Goal: Information Seeking & Learning: Compare options

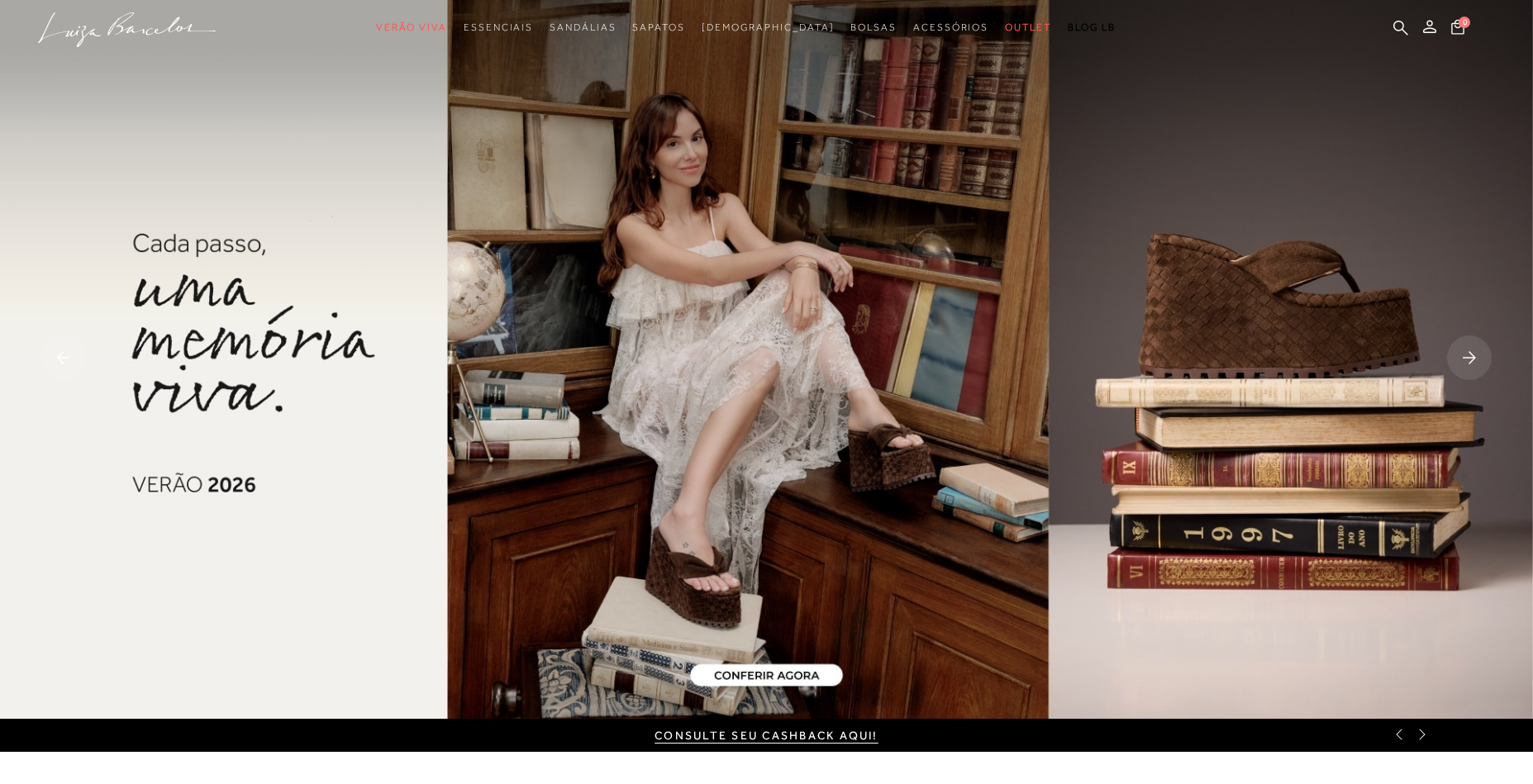
click at [1464, 346] on rect at bounding box center [1469, 358] width 44 height 44
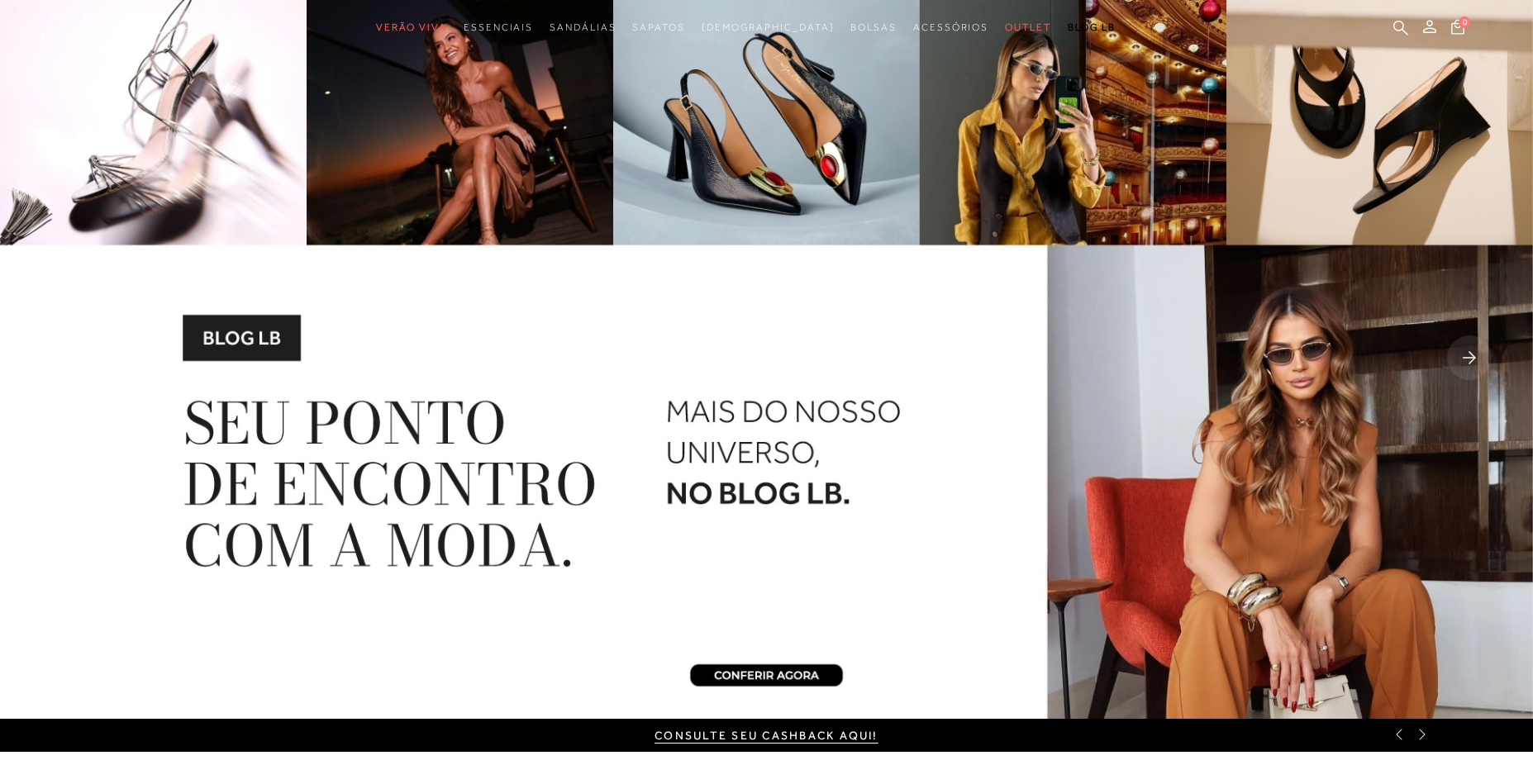
click at [1464, 346] on rect at bounding box center [1469, 358] width 44 height 44
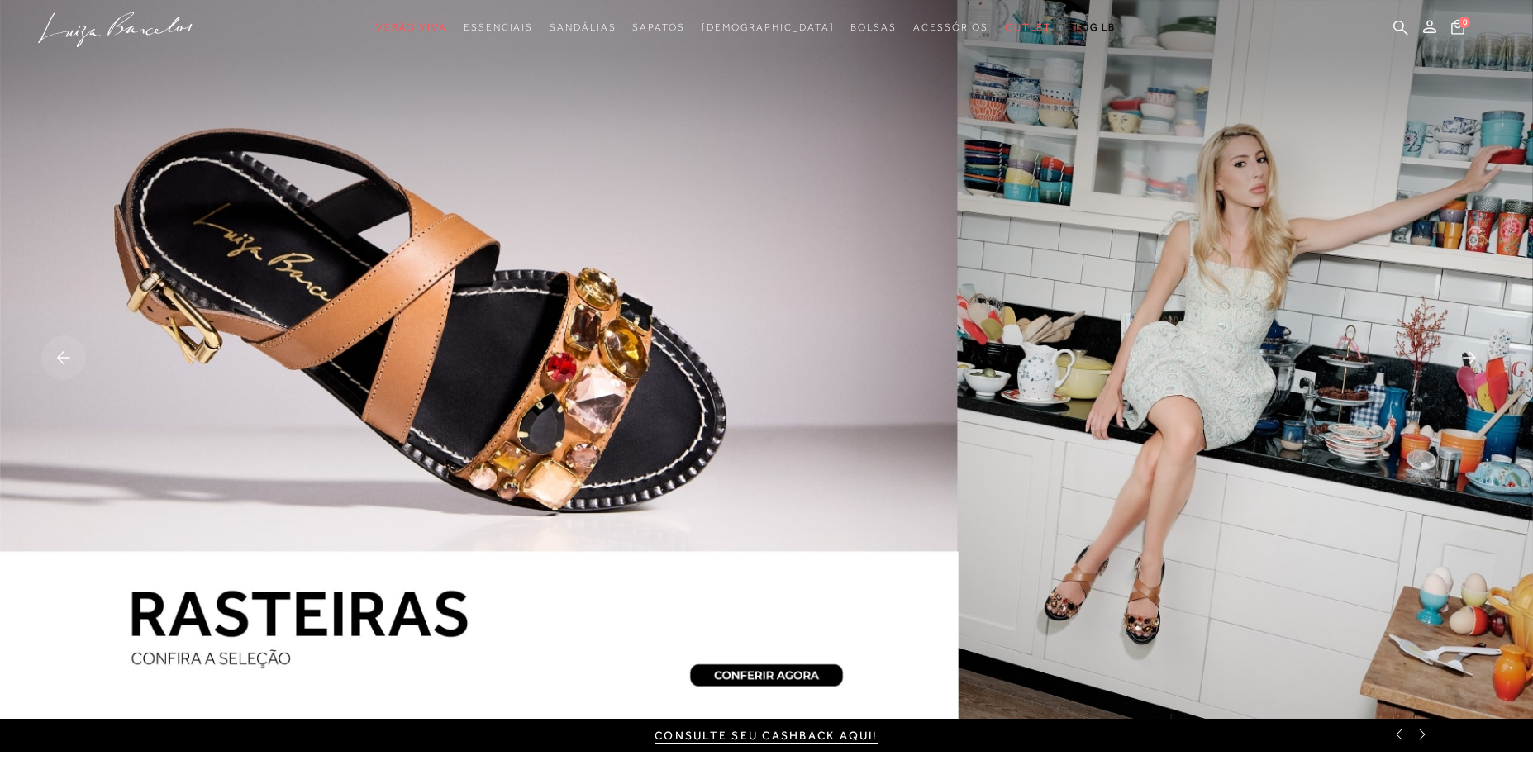
click at [1481, 357] on rect at bounding box center [1469, 358] width 44 height 44
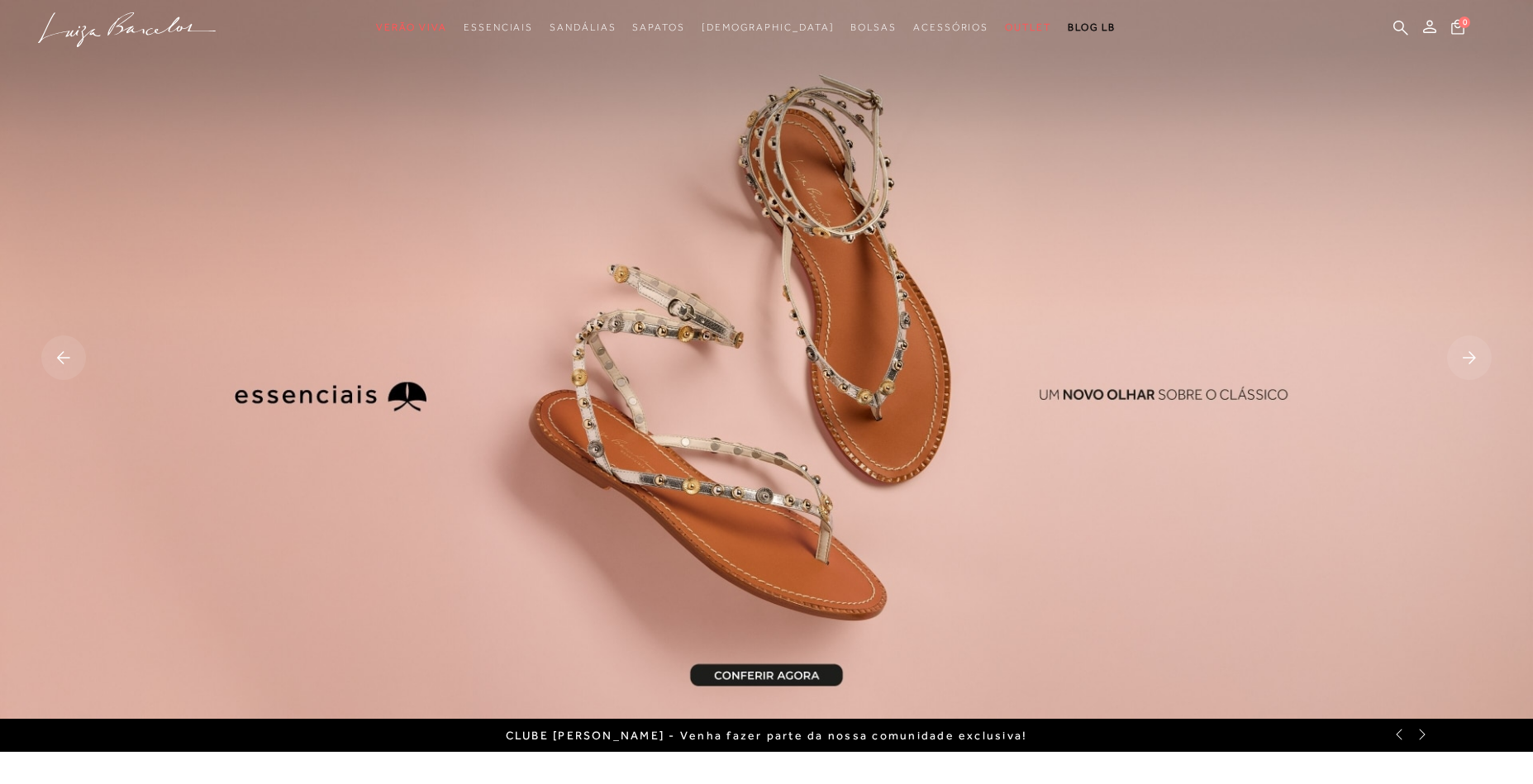
click at [1481, 357] on rect at bounding box center [1469, 358] width 44 height 44
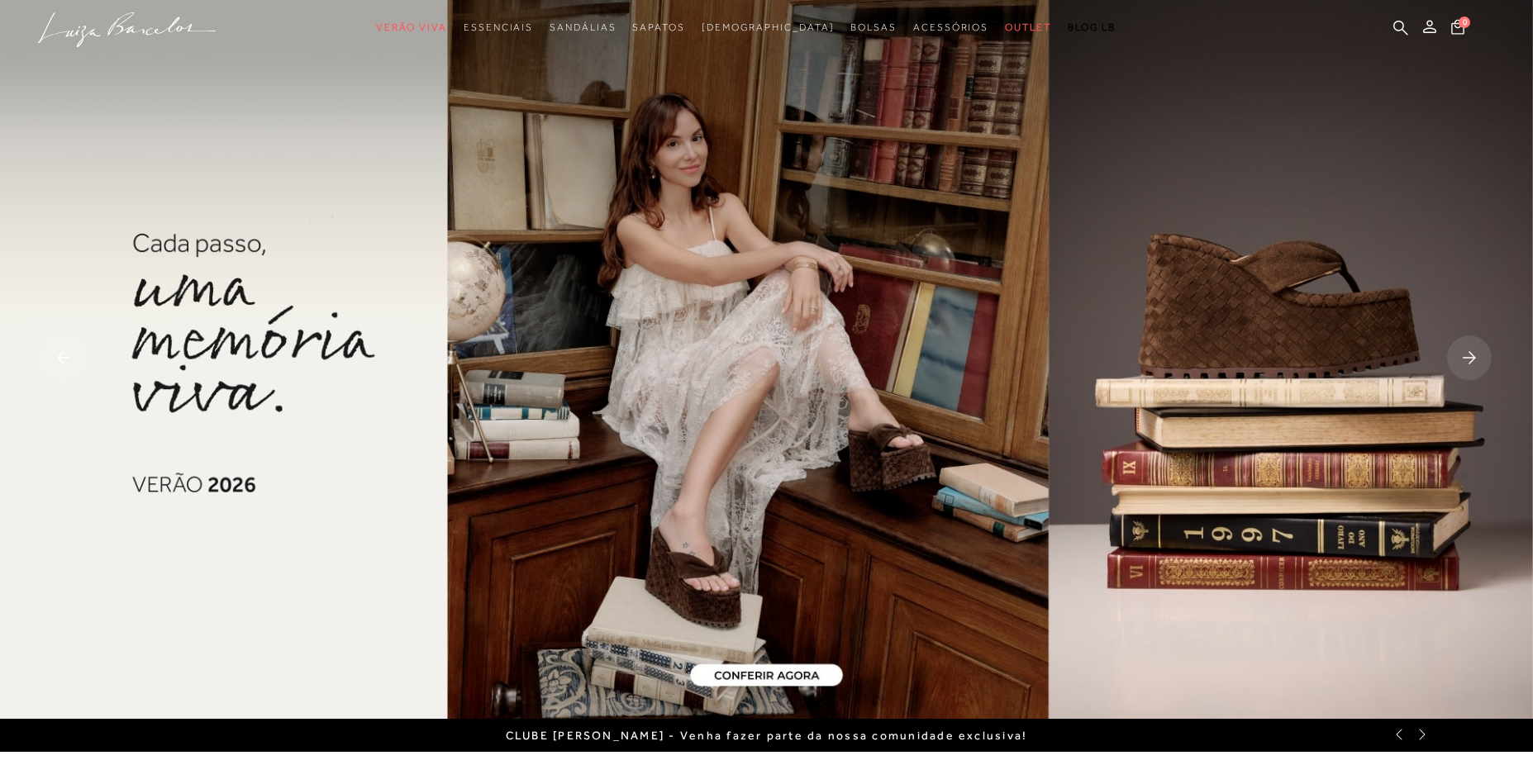
click at [1481, 357] on rect at bounding box center [1469, 358] width 44 height 44
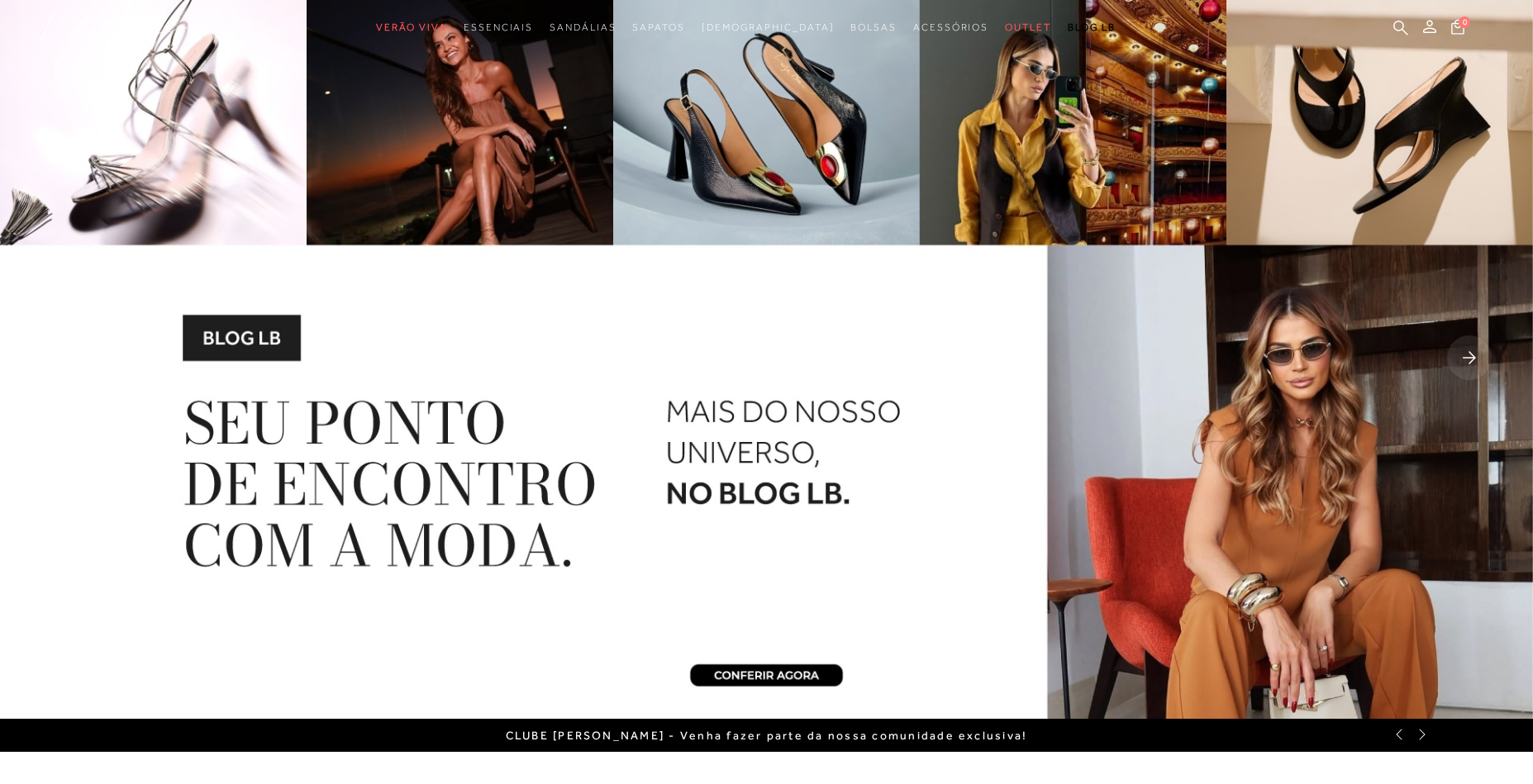
click at [1481, 357] on rect at bounding box center [1469, 358] width 44 height 44
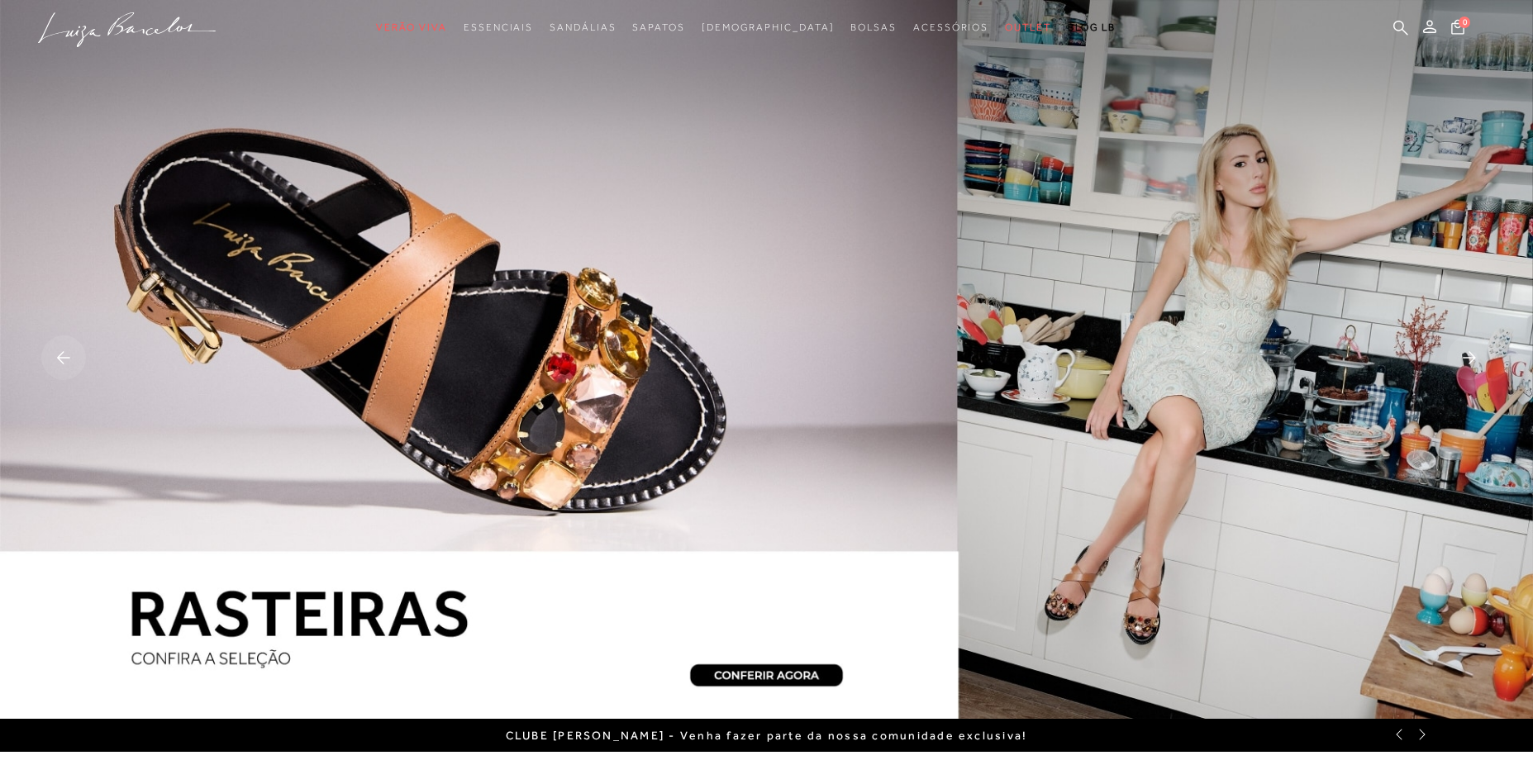
click at [1481, 357] on rect at bounding box center [1469, 358] width 44 height 44
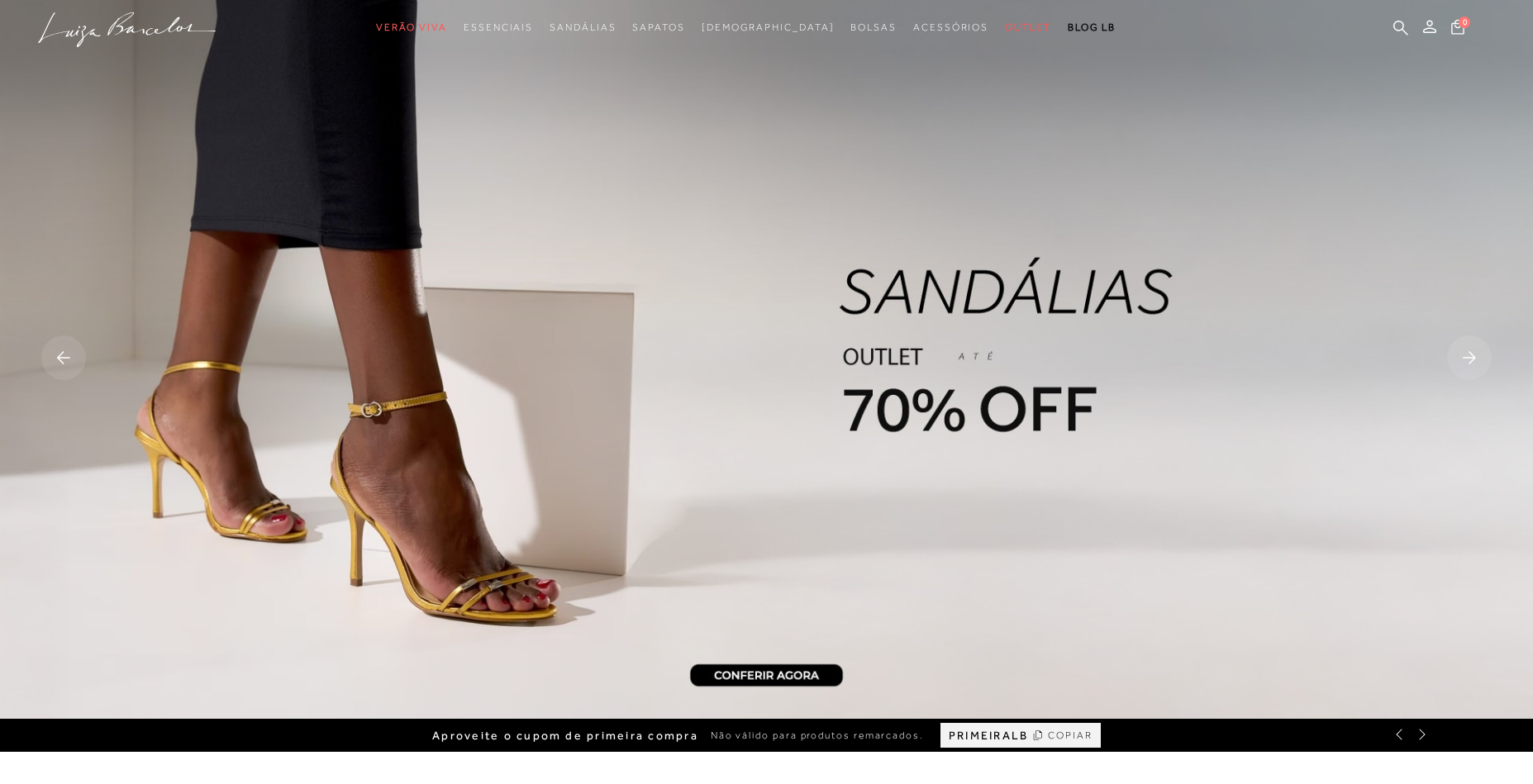
click at [1481, 357] on rect at bounding box center [1469, 358] width 44 height 44
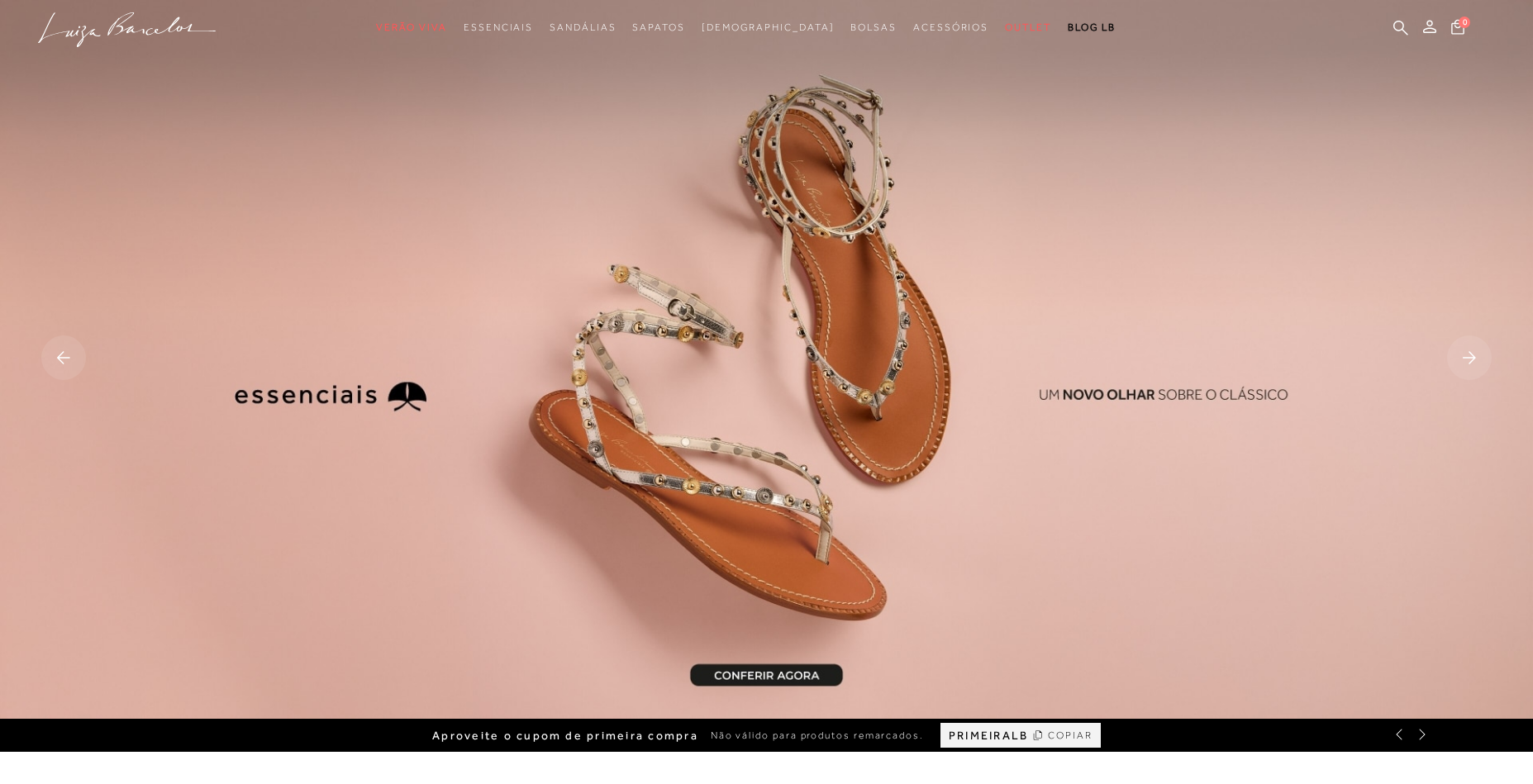
click at [1481, 357] on rect at bounding box center [1469, 358] width 44 height 44
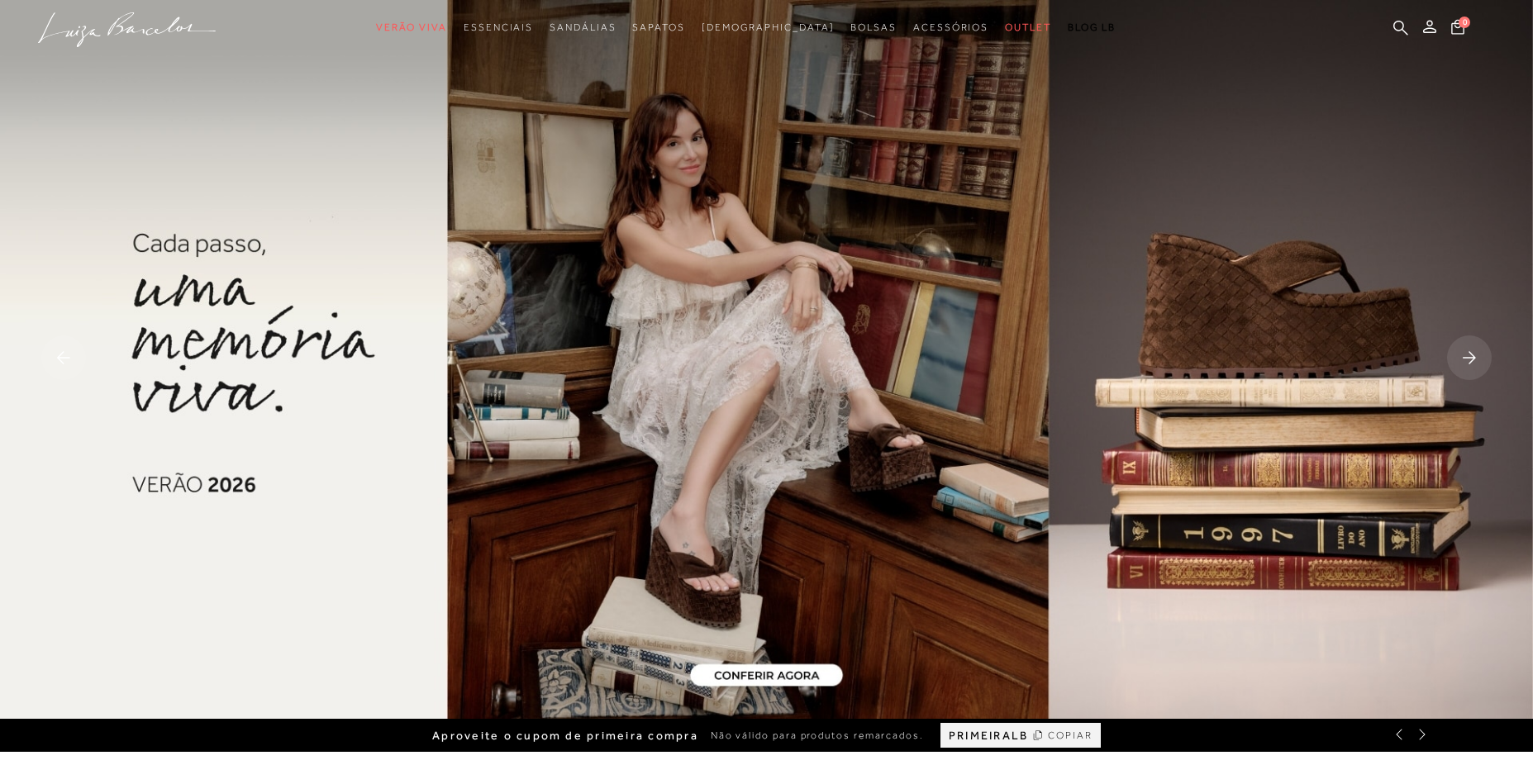
click at [1481, 357] on rect at bounding box center [1469, 358] width 44 height 44
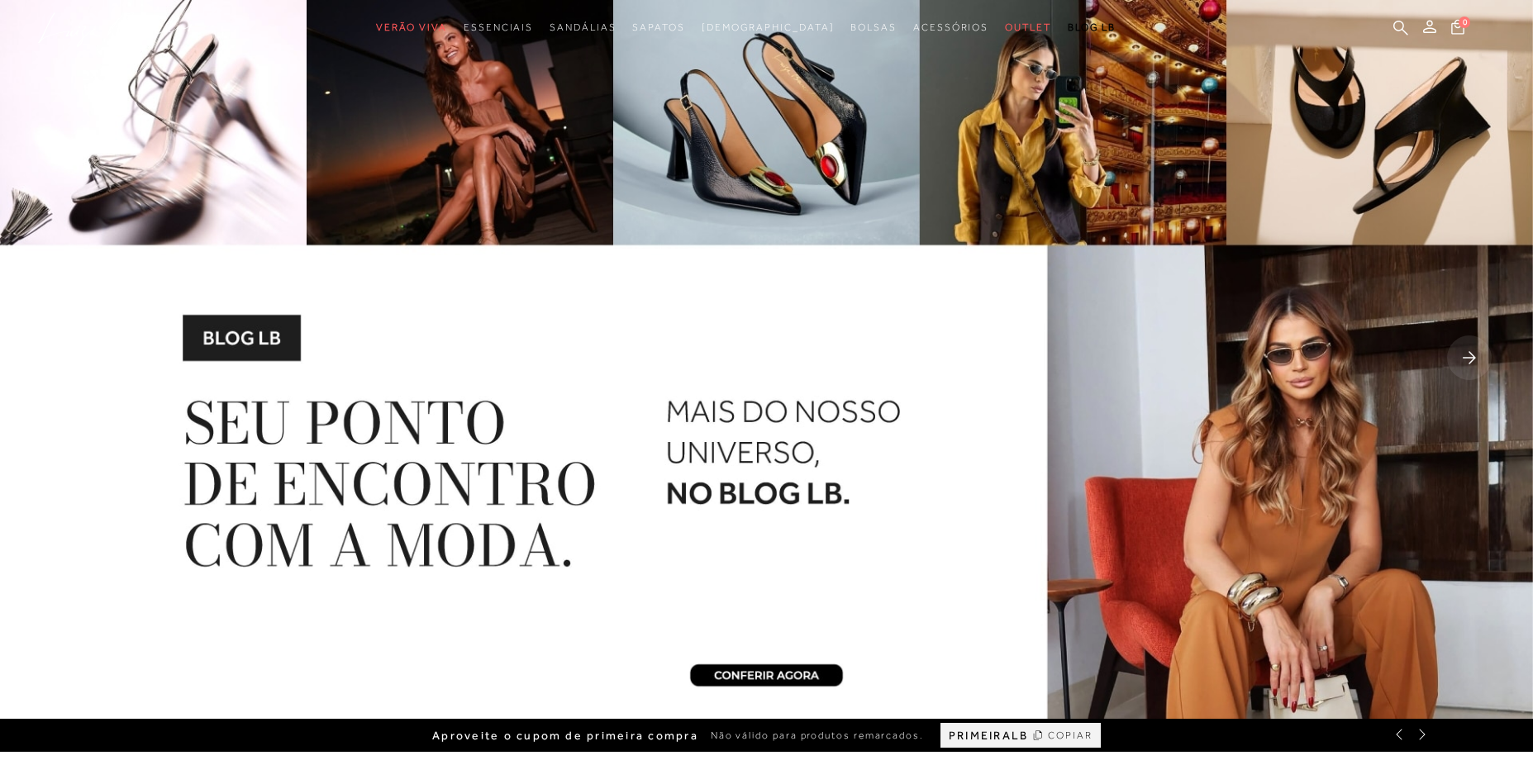
click at [1475, 357] on rect at bounding box center [1469, 358] width 44 height 44
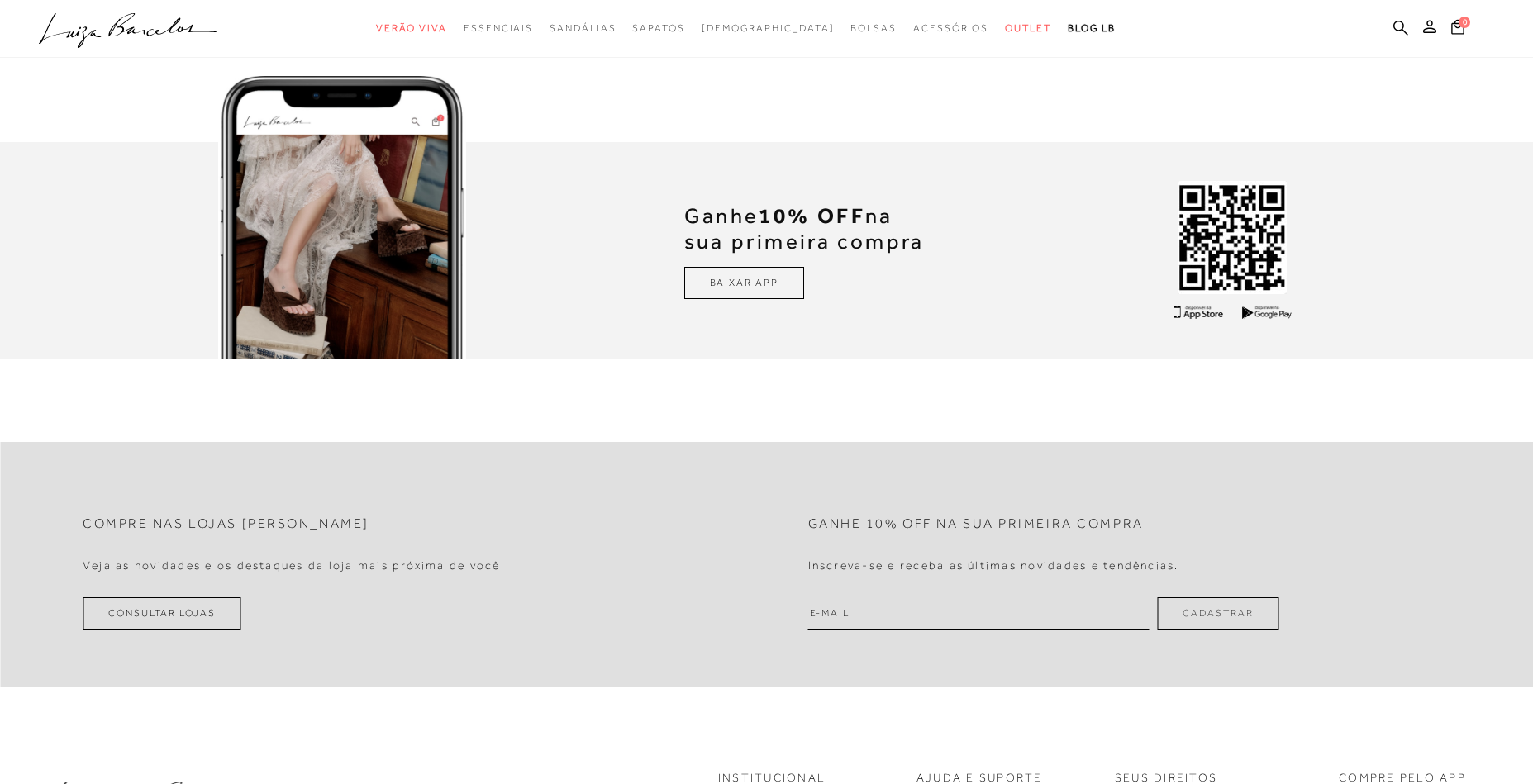
scroll to position [5103, 0]
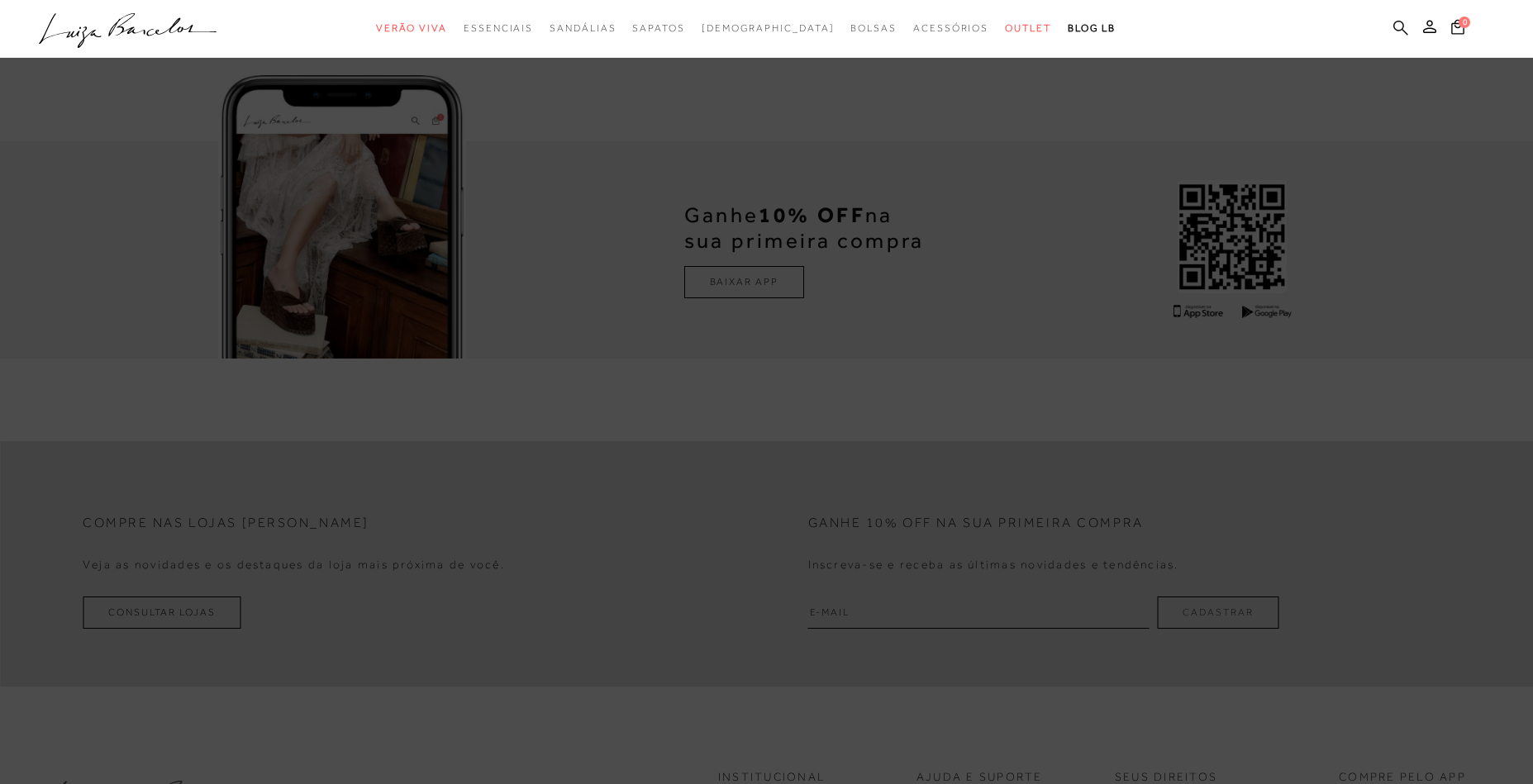
click at [1393, 24] on icon at bounding box center [1400, 27] width 14 height 14
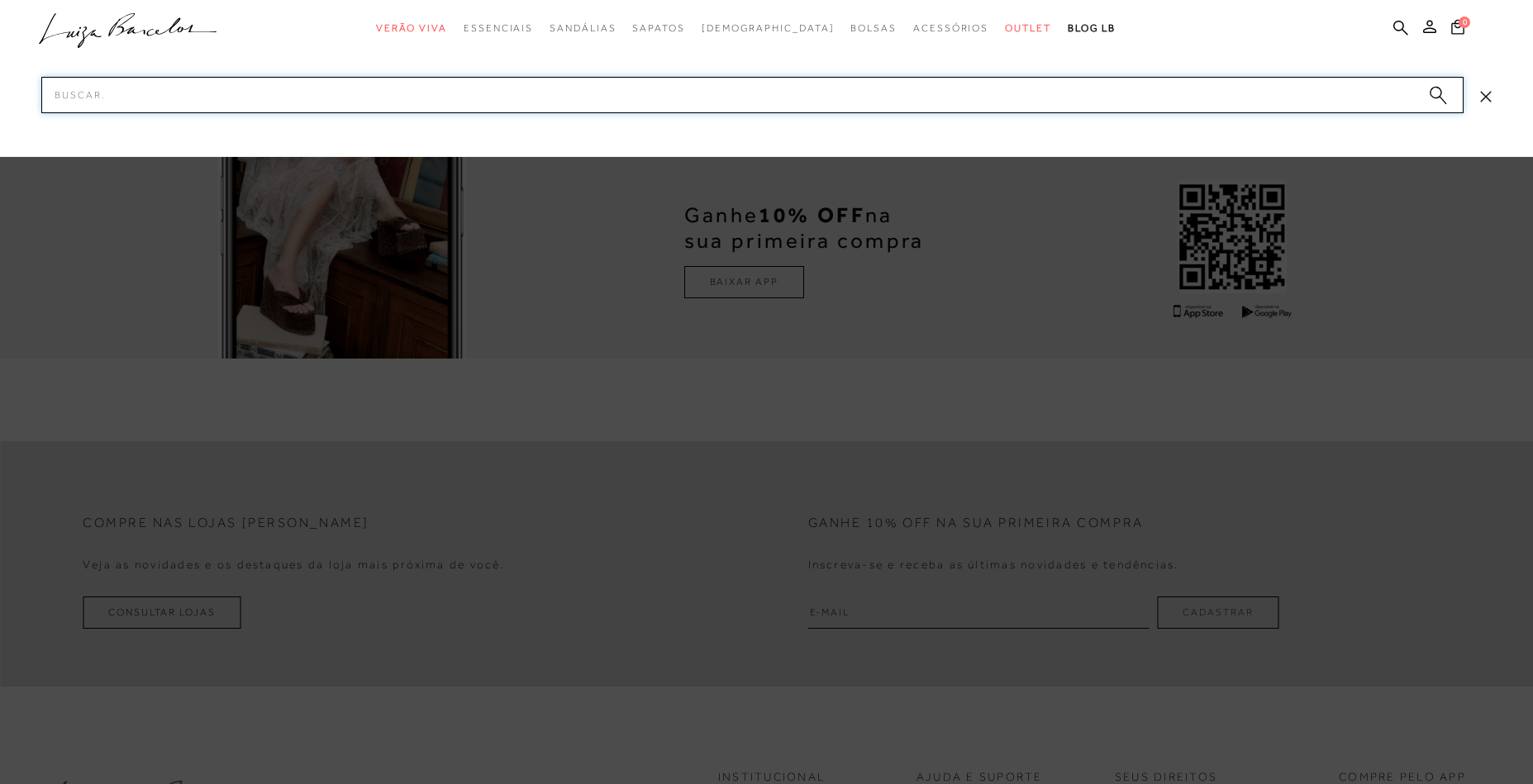
click at [1172, 96] on input "Pesquisar" at bounding box center [753, 95] width 1423 height 36
paste input "134700312"
type input "134700312"
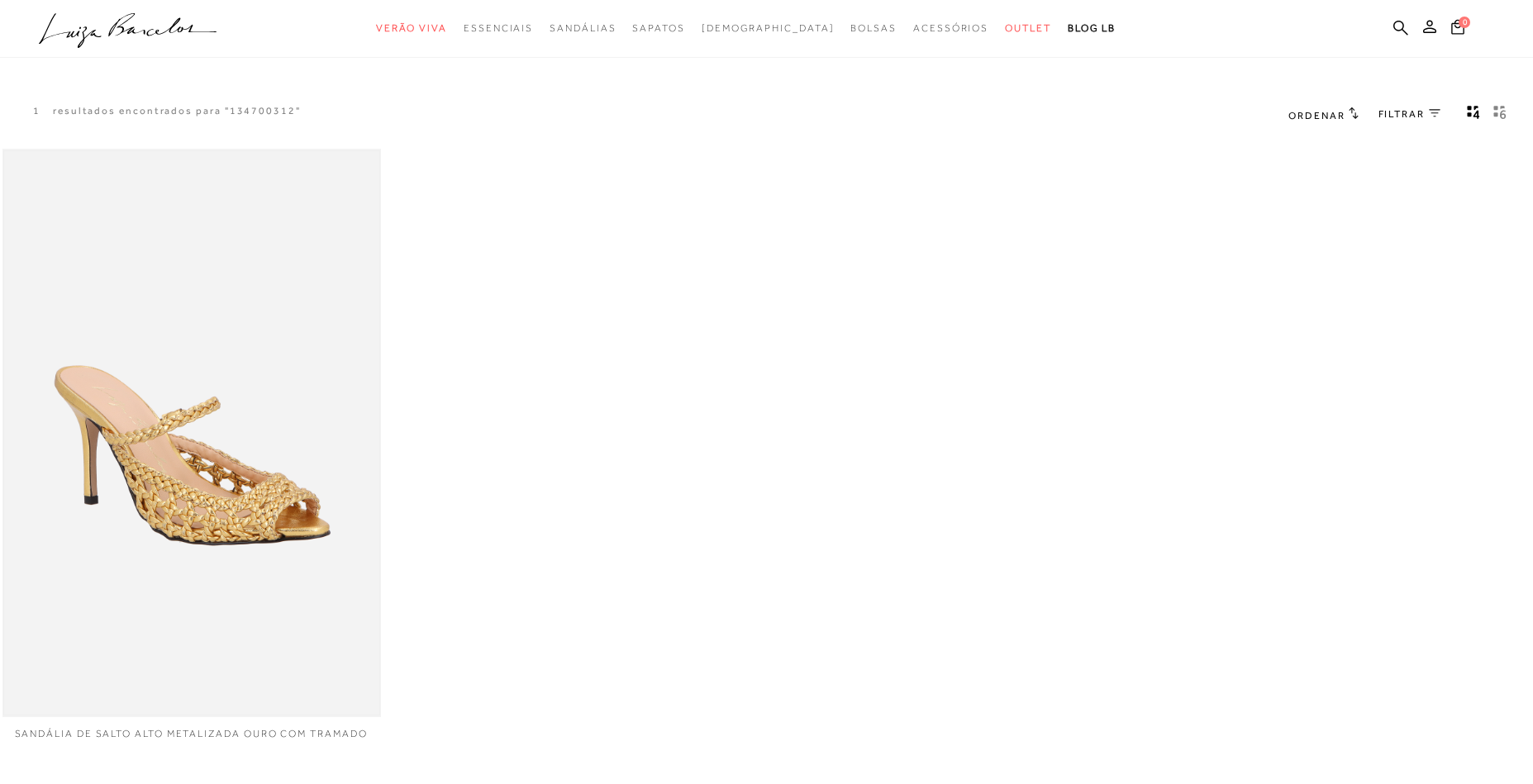
click at [353, 408] on img at bounding box center [192, 433] width 376 height 563
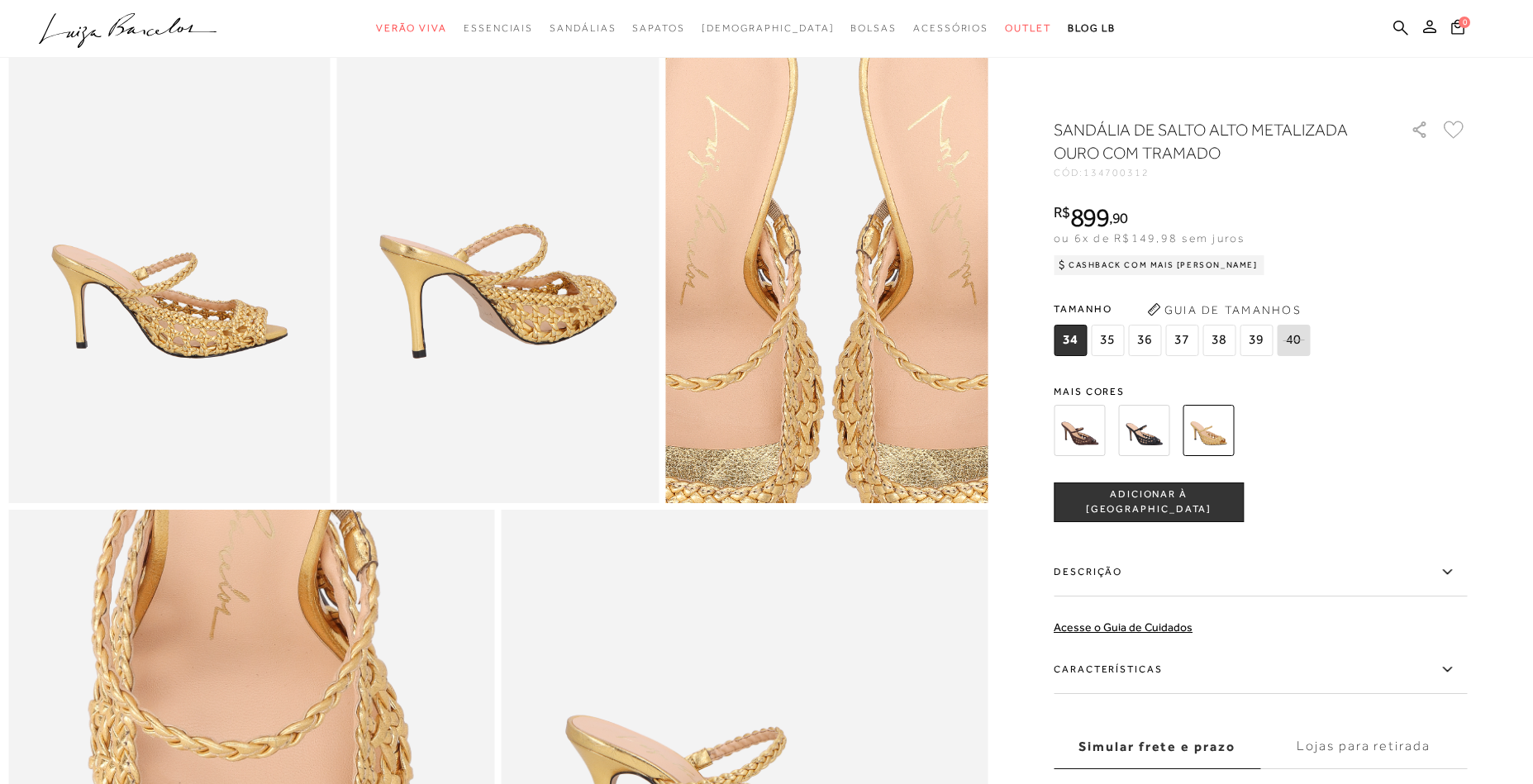
scroll to position [1014, 0]
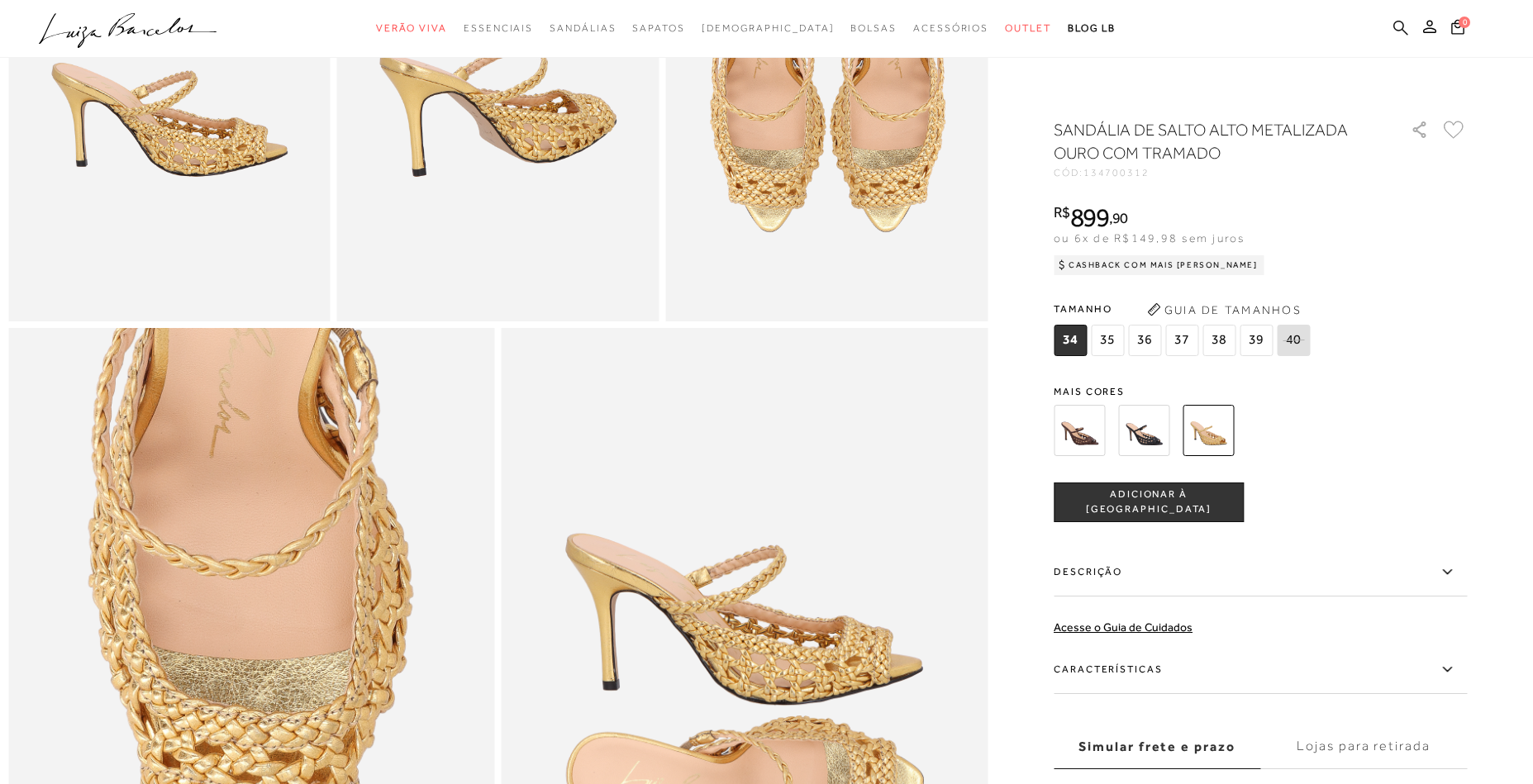
click at [1399, 31] on icon at bounding box center [1400, 27] width 14 height 14
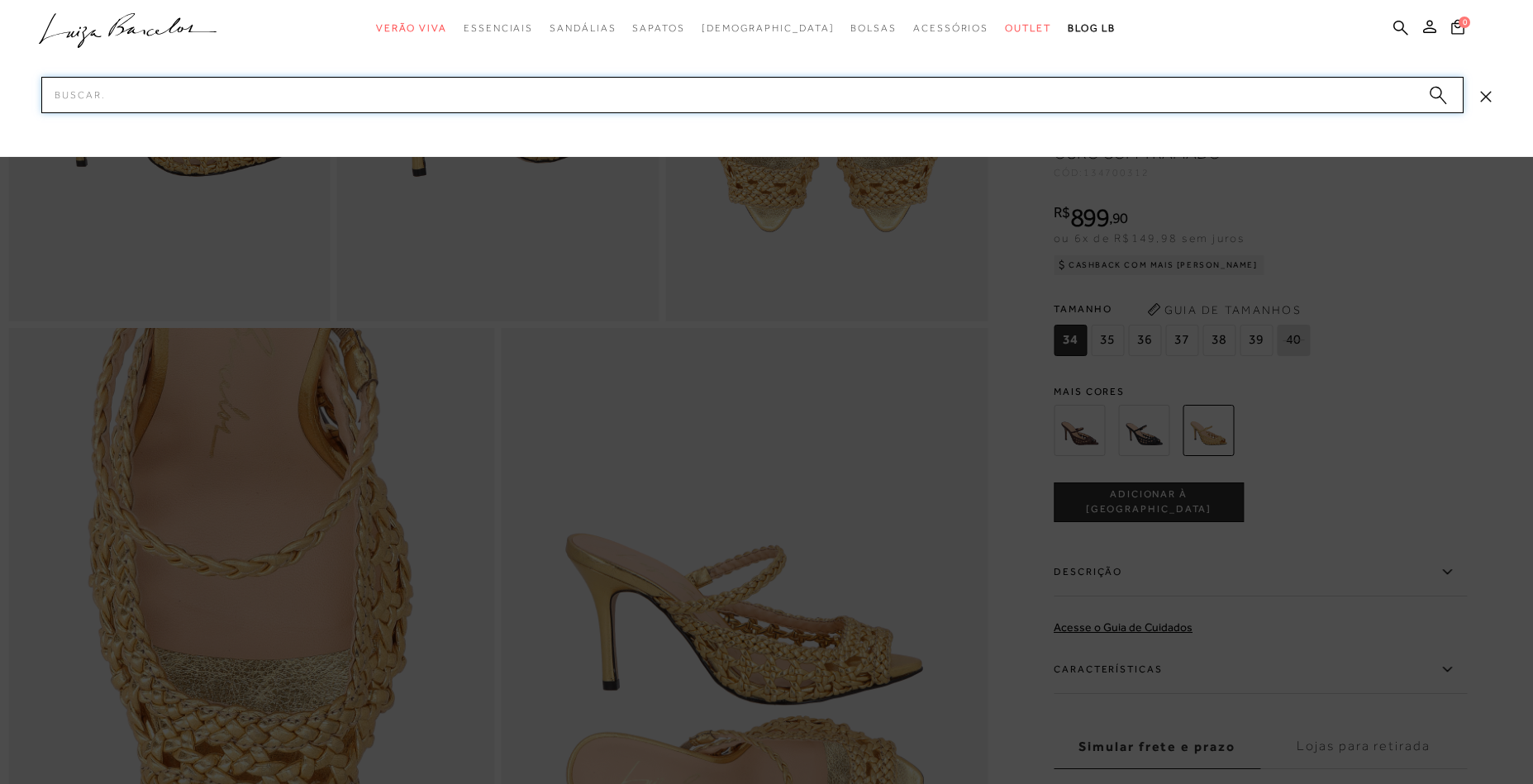
click at [1152, 92] on input "Pesquisar" at bounding box center [753, 95] width 1423 height 36
paste input "136600222"
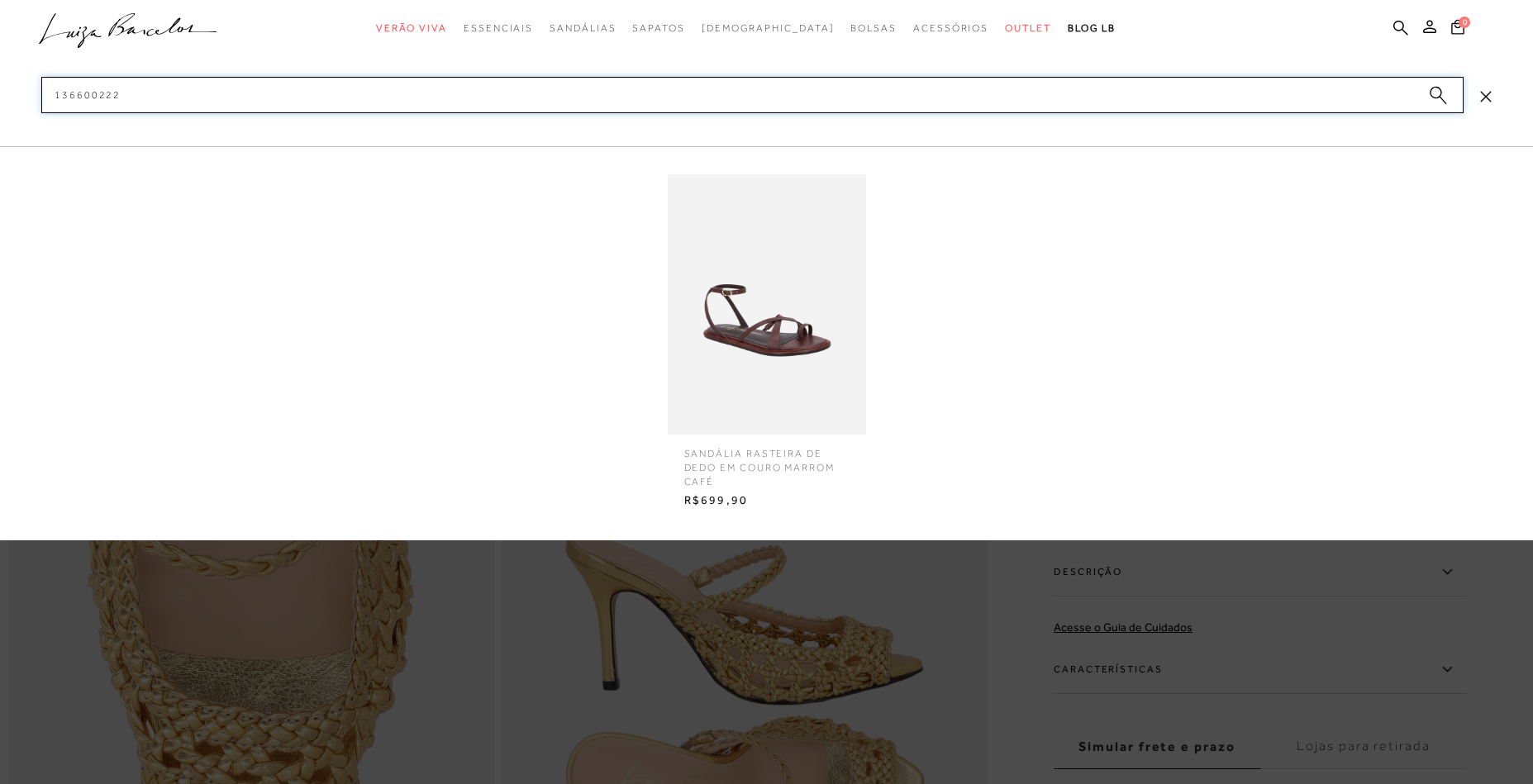
type input "136600222"
drag, startPoint x: 804, startPoint y: 335, endPoint x: 1025, endPoint y: 309, distance: 222.5
click at [804, 335] on img at bounding box center [767, 304] width 199 height 260
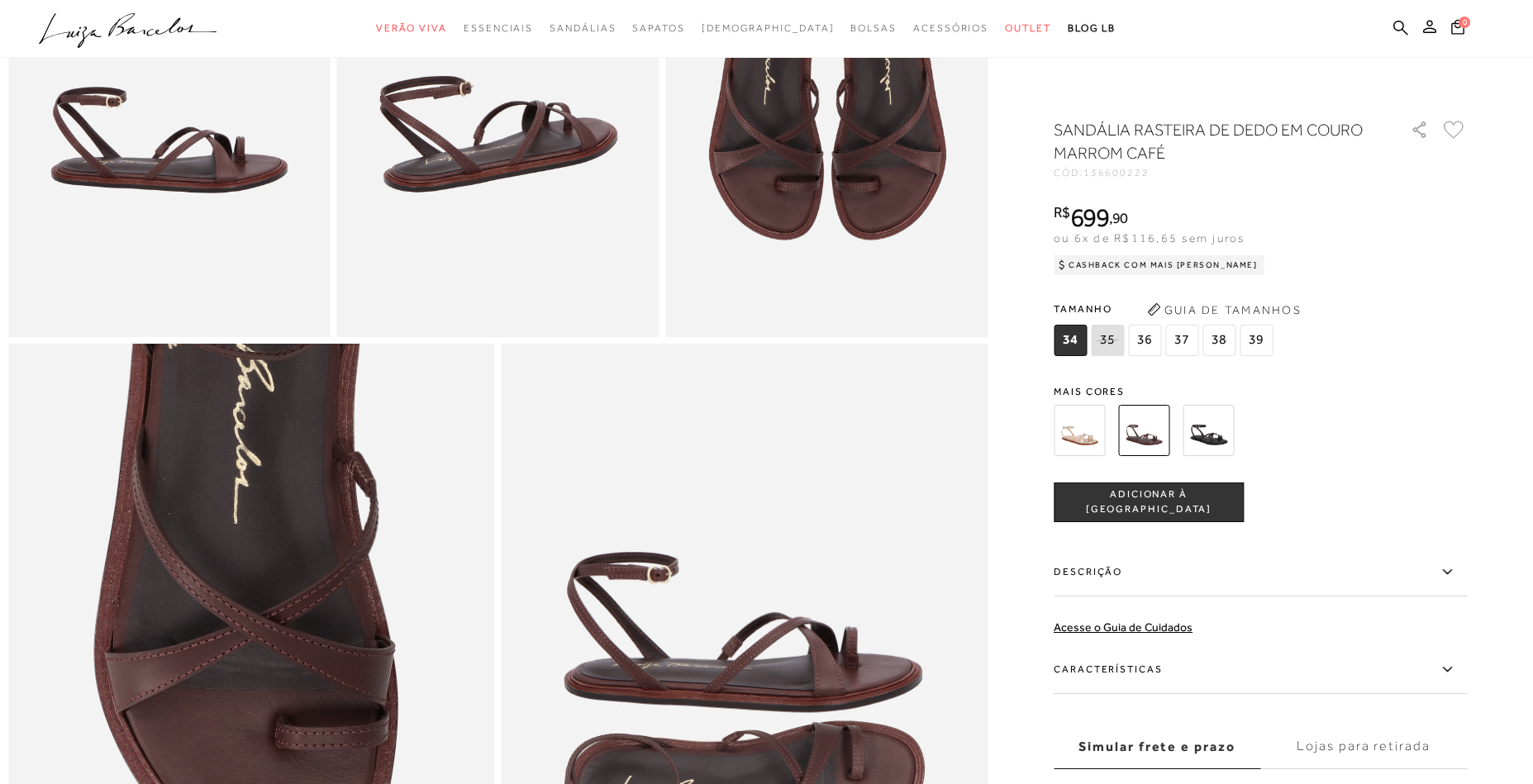
scroll to position [997, 0]
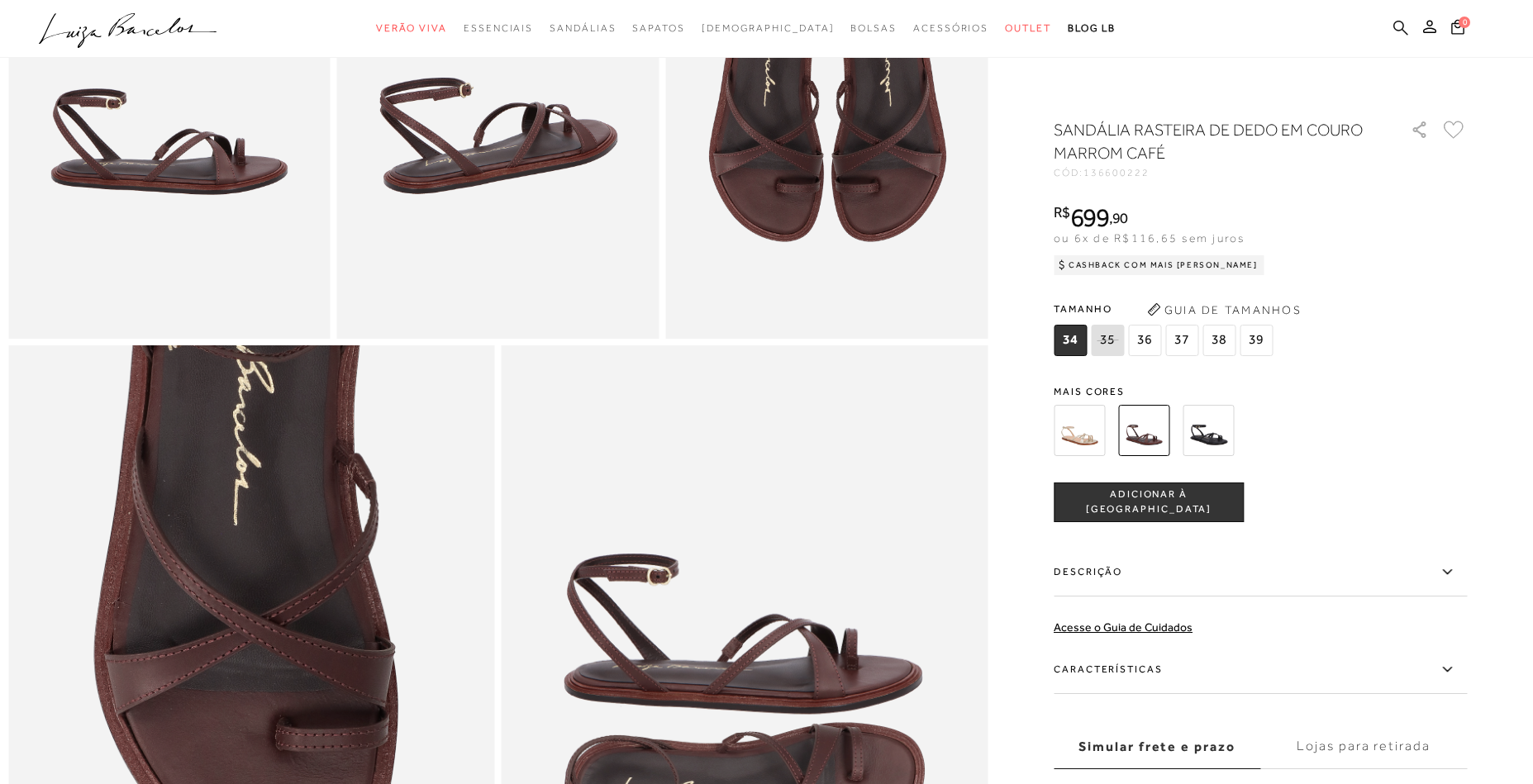
click at [1399, 26] on icon at bounding box center [1400, 28] width 14 height 15
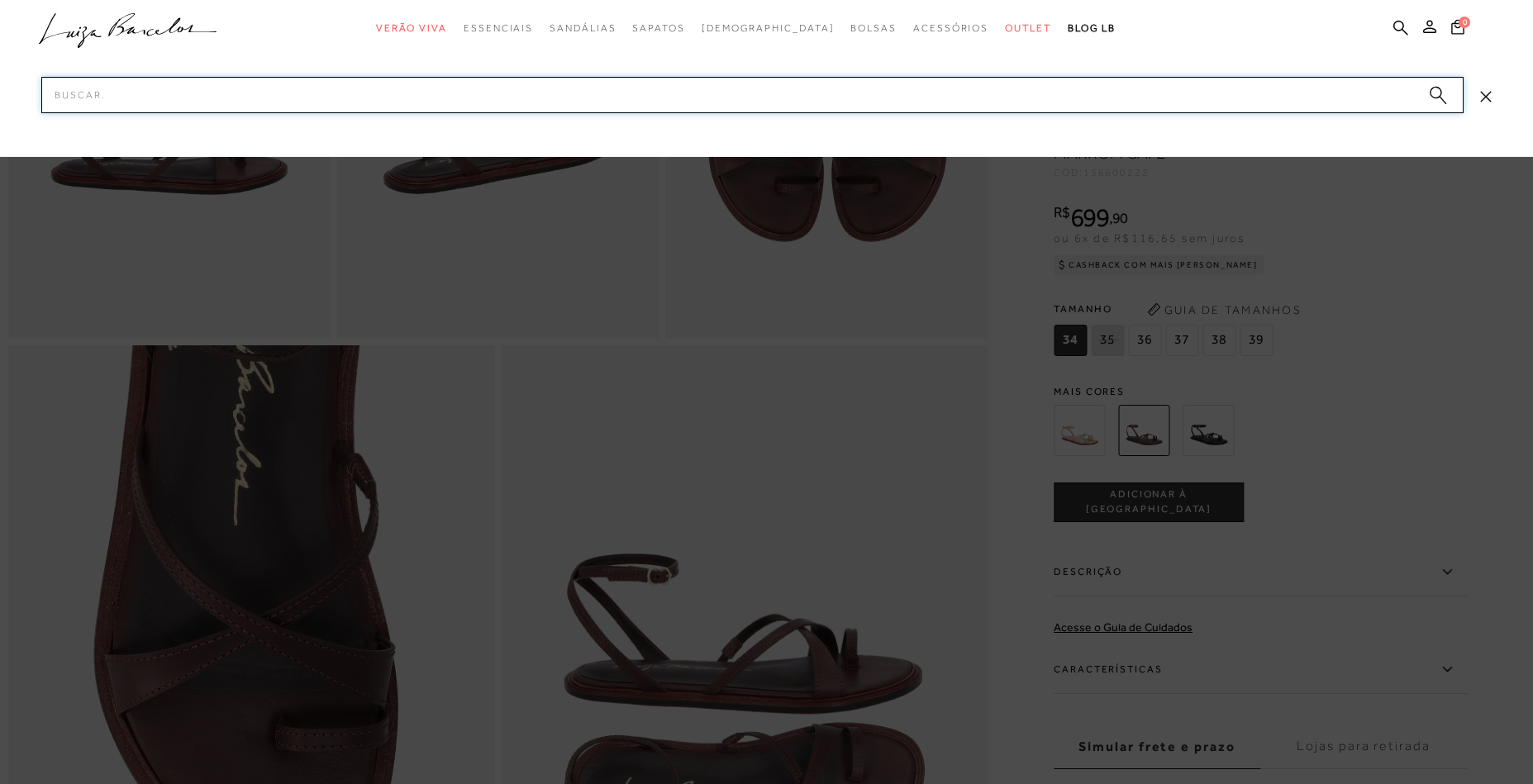
click at [1133, 98] on input "Pesquisar" at bounding box center [753, 95] width 1423 height 36
paste input "140700162"
type input "140700162"
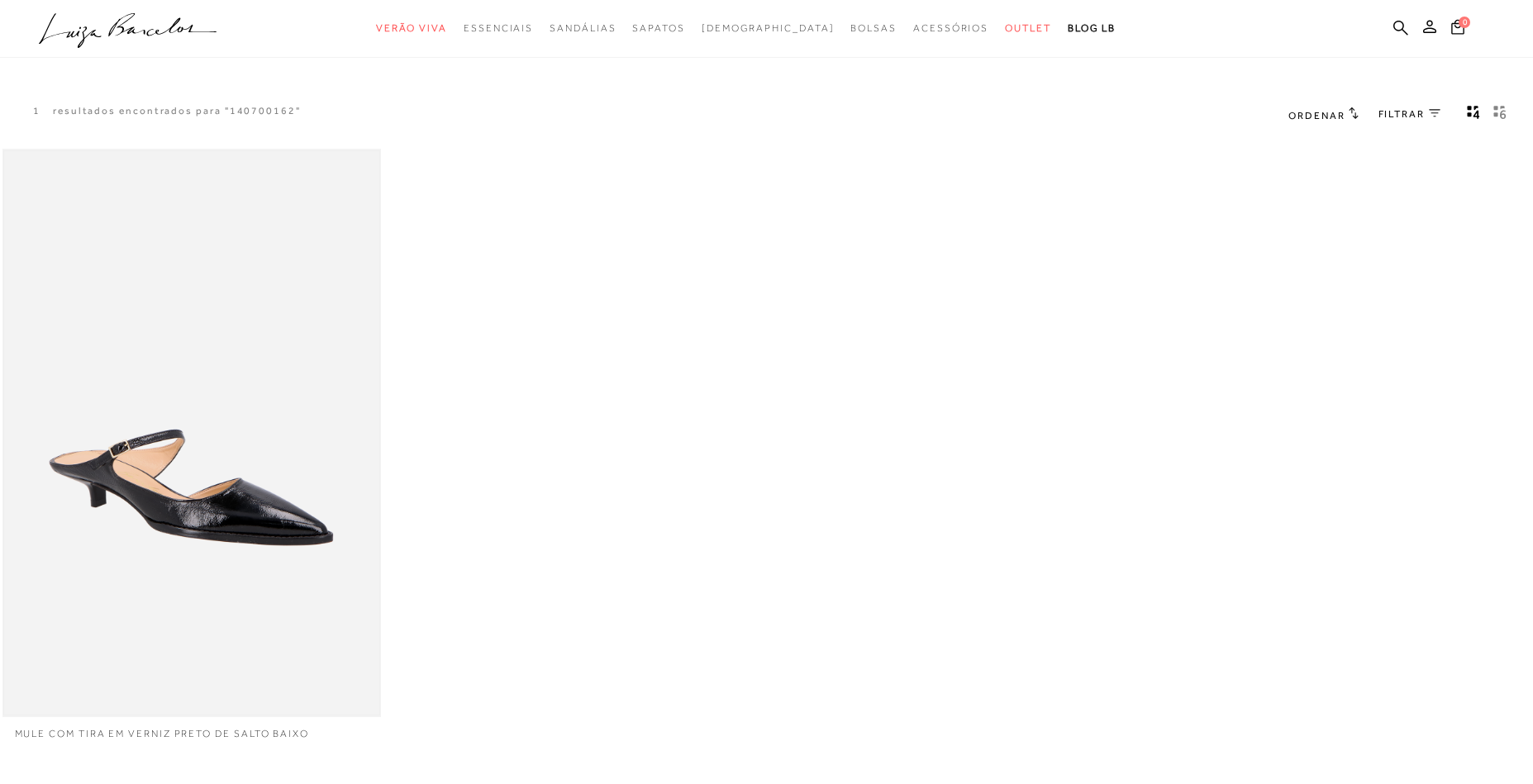
click at [306, 338] on img at bounding box center [192, 433] width 376 height 563
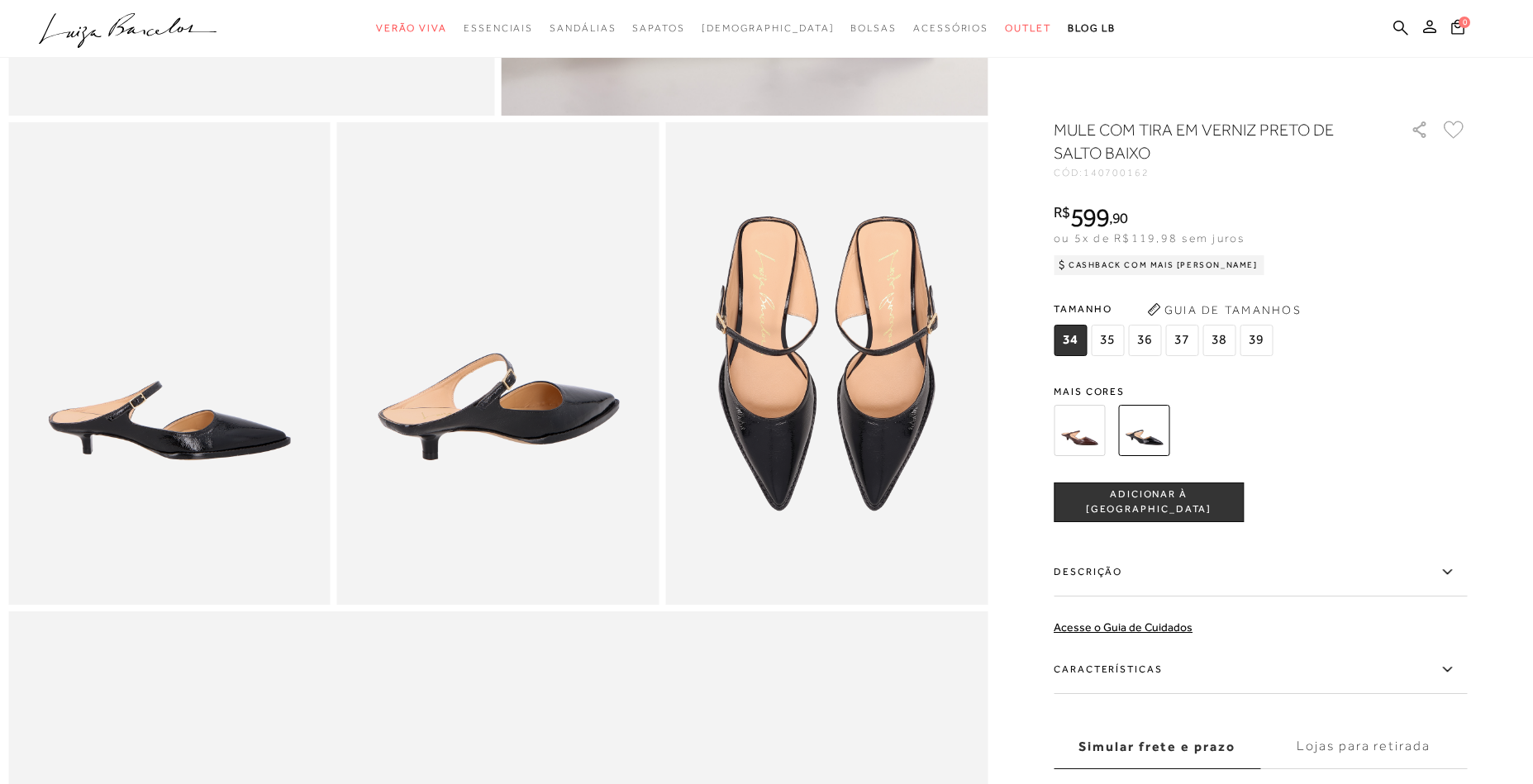
scroll to position [729, 0]
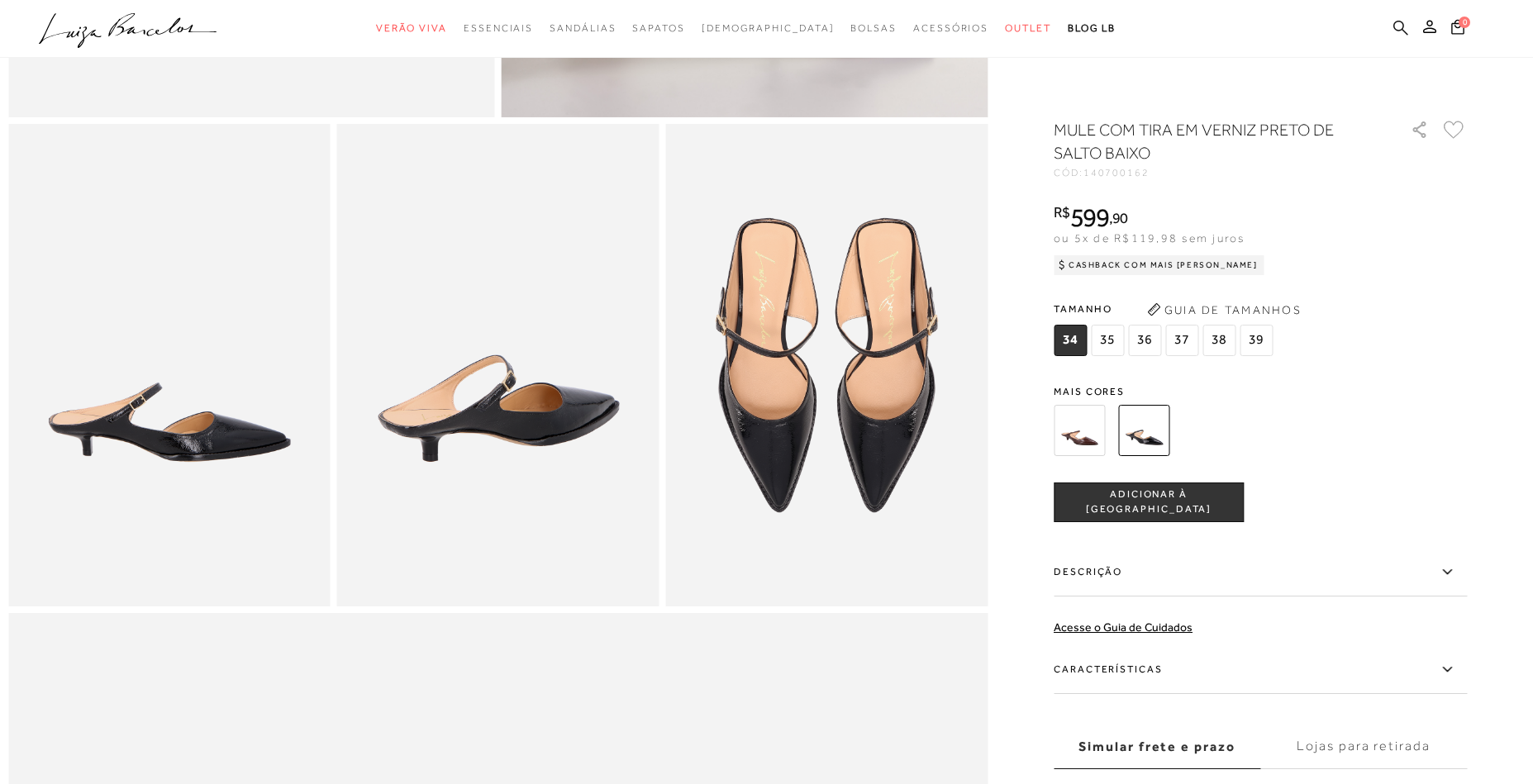
click at [1402, 23] on icon at bounding box center [1400, 27] width 14 height 14
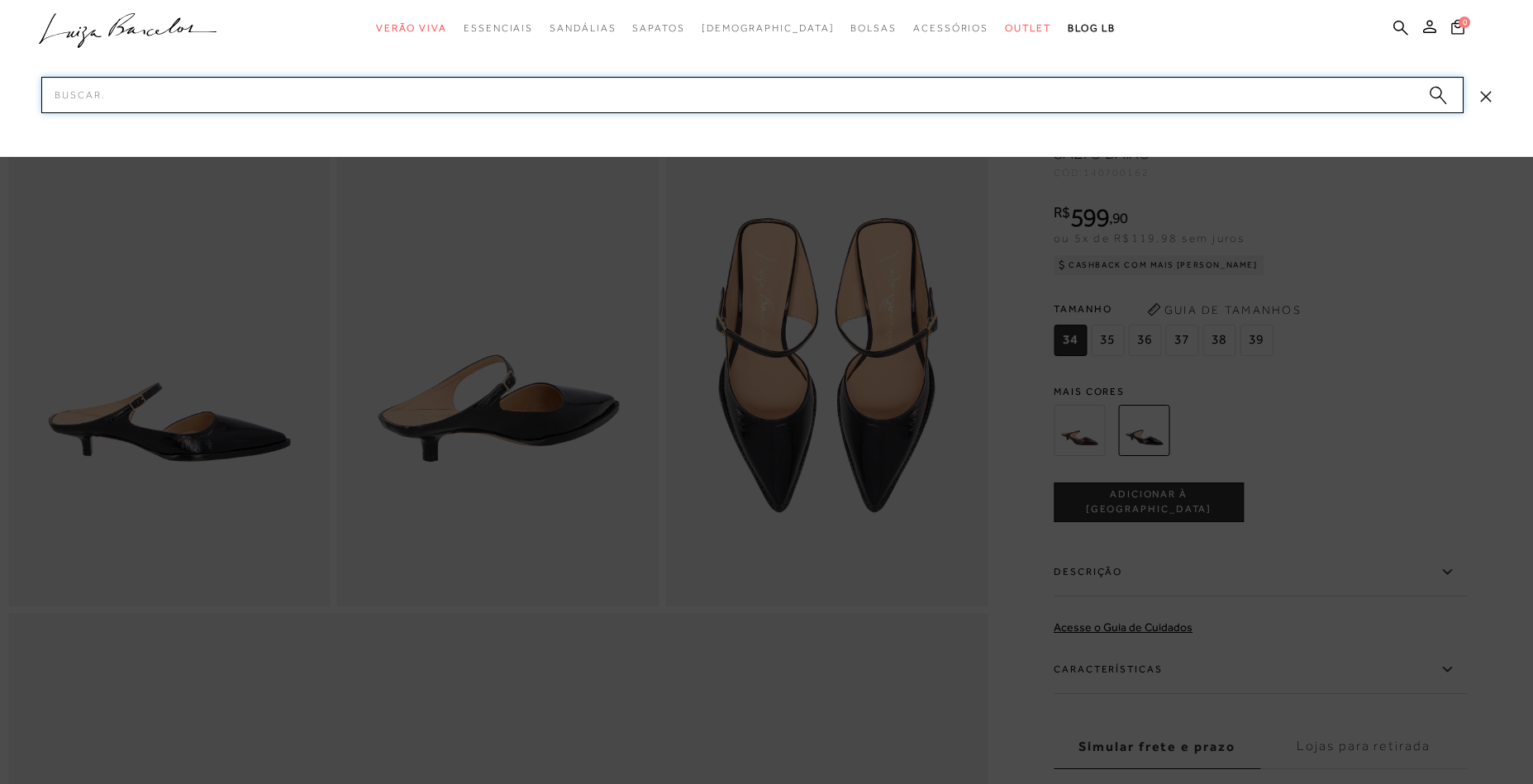
click at [1168, 91] on input "Pesquisar" at bounding box center [753, 95] width 1423 height 36
paste input "137900261"
type input "137900261"
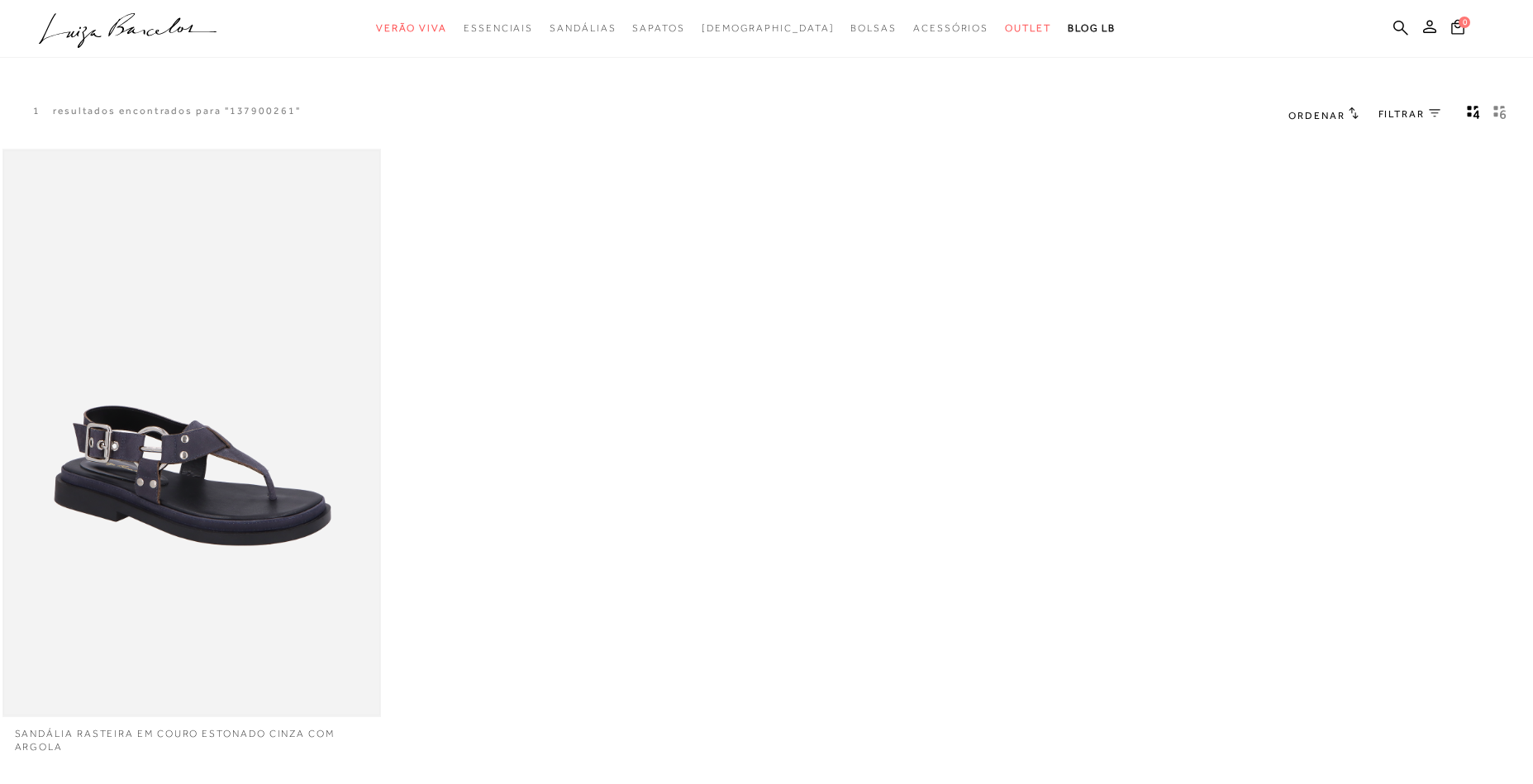
click at [248, 363] on img at bounding box center [192, 433] width 376 height 563
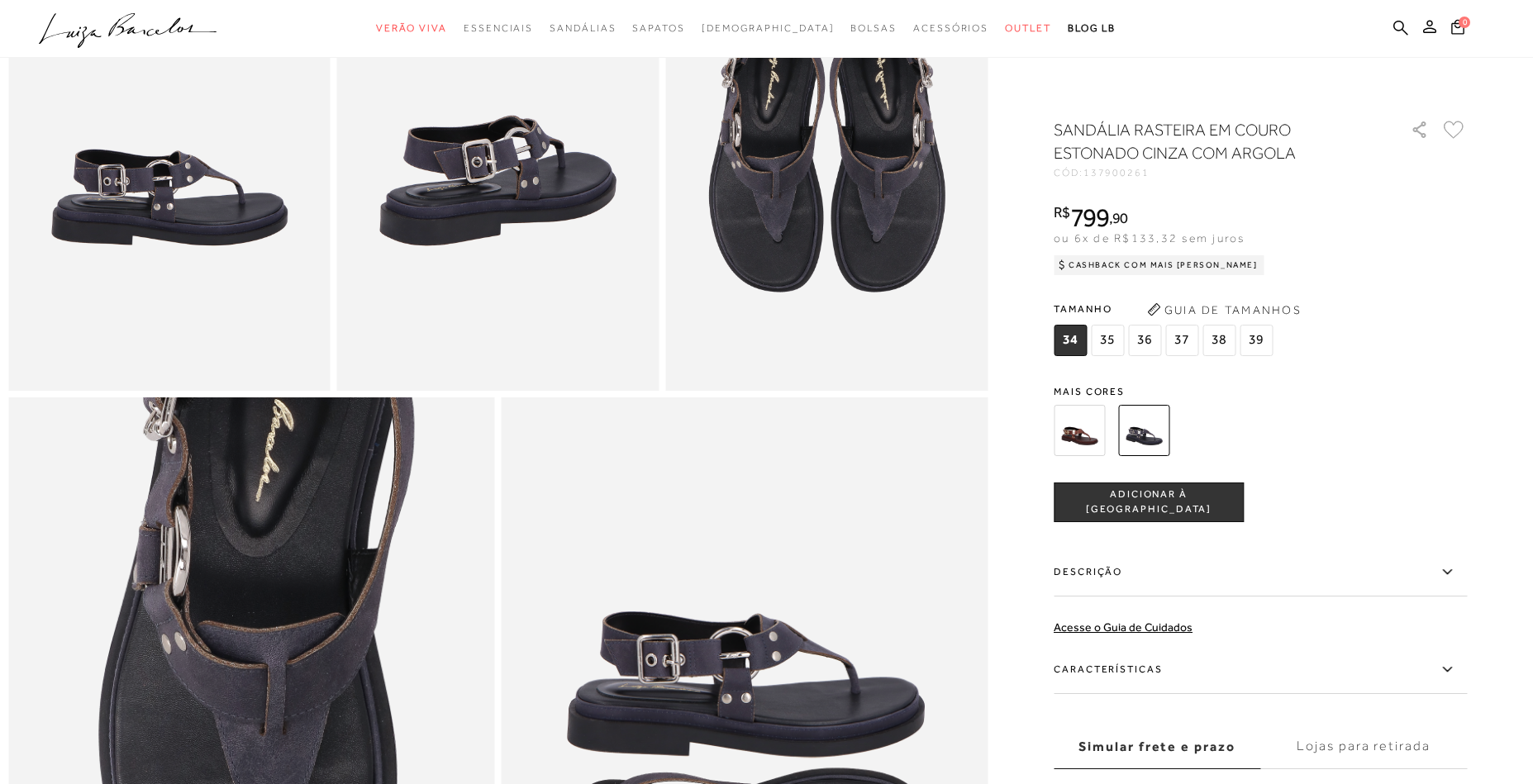
scroll to position [1033, 0]
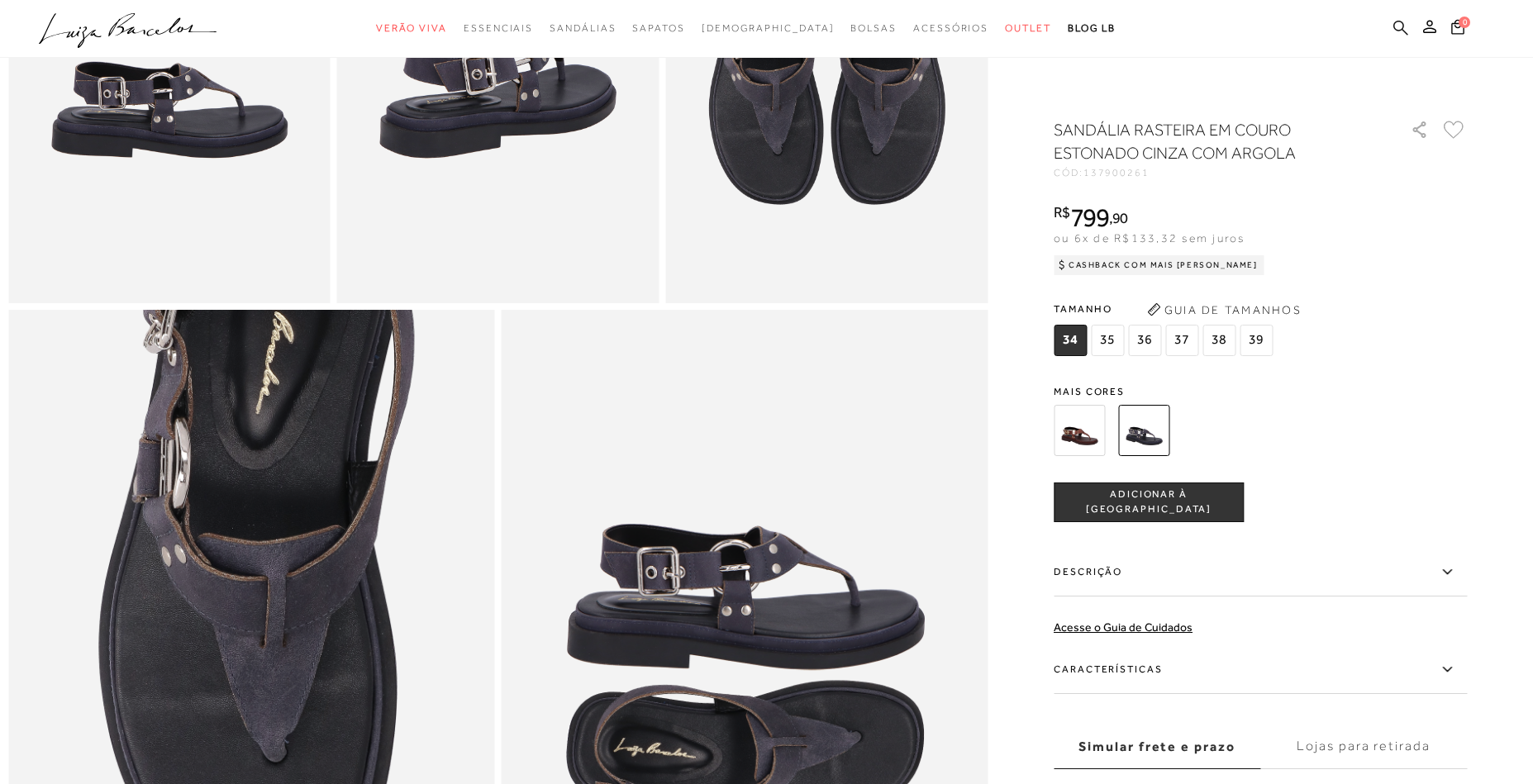
click at [1405, 28] on icon at bounding box center [1400, 28] width 14 height 15
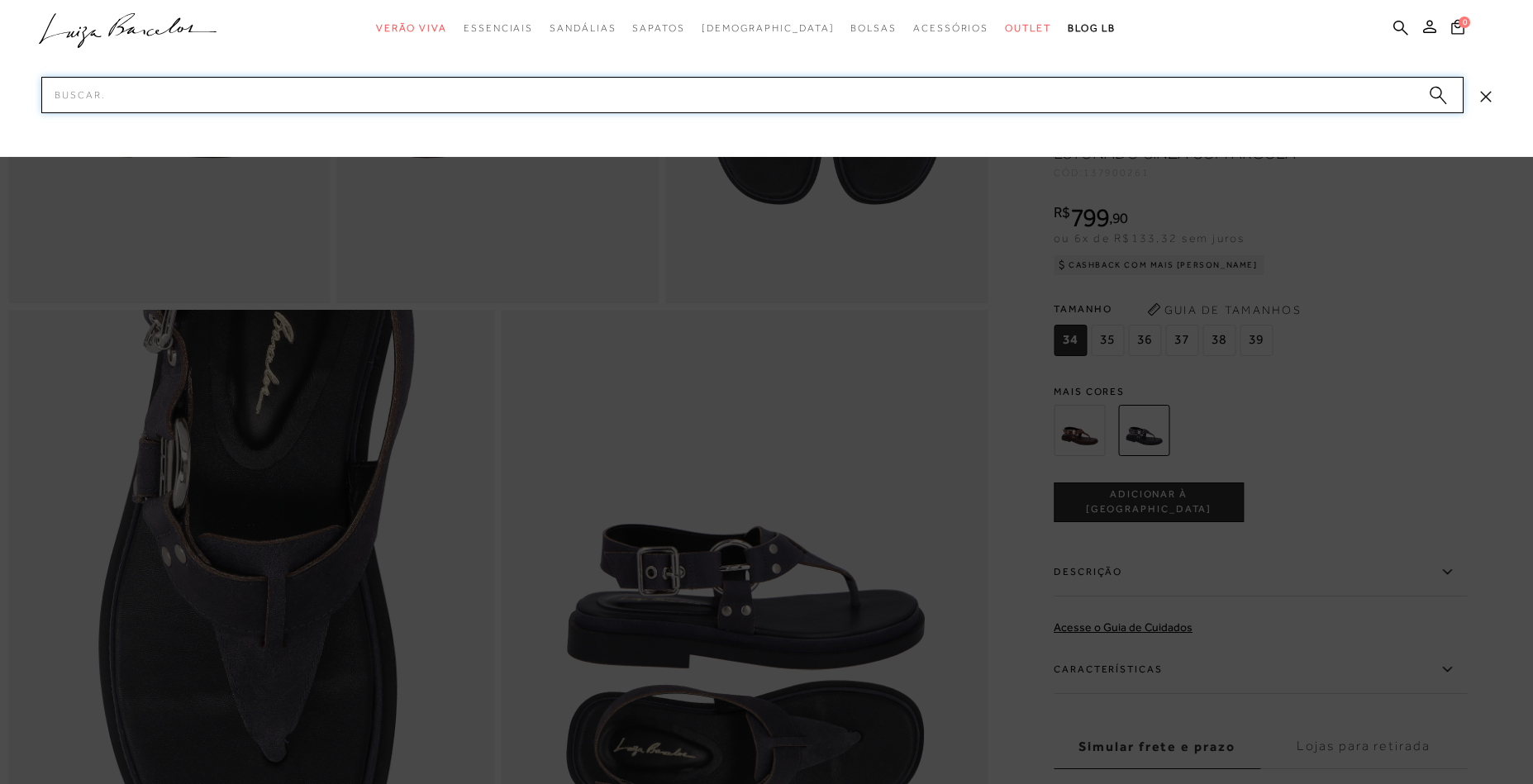
click at [1305, 95] on input "Pesquisar" at bounding box center [753, 95] width 1423 height 36
paste input "137700173"
type input "137700173"
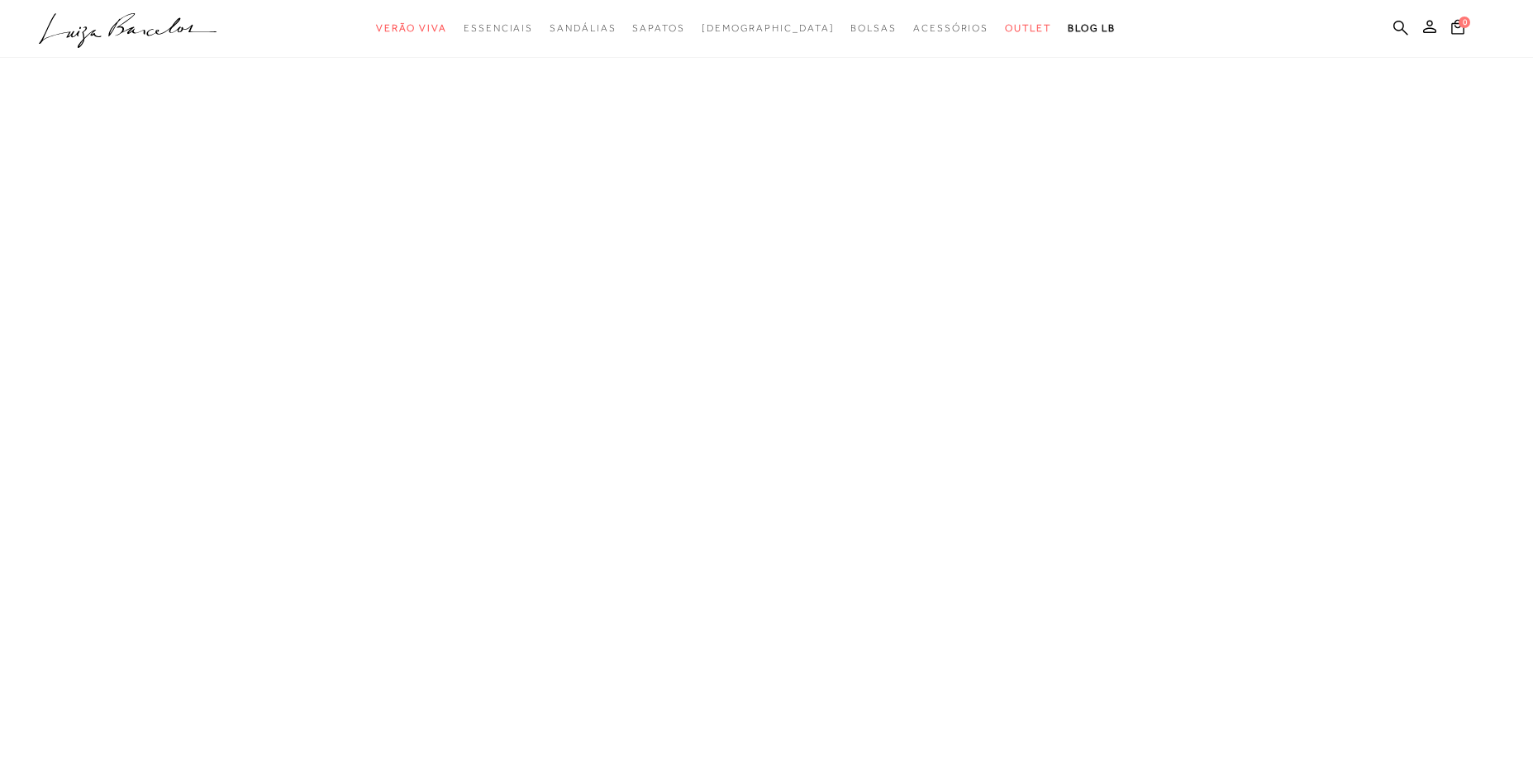
scroll to position [38, 0]
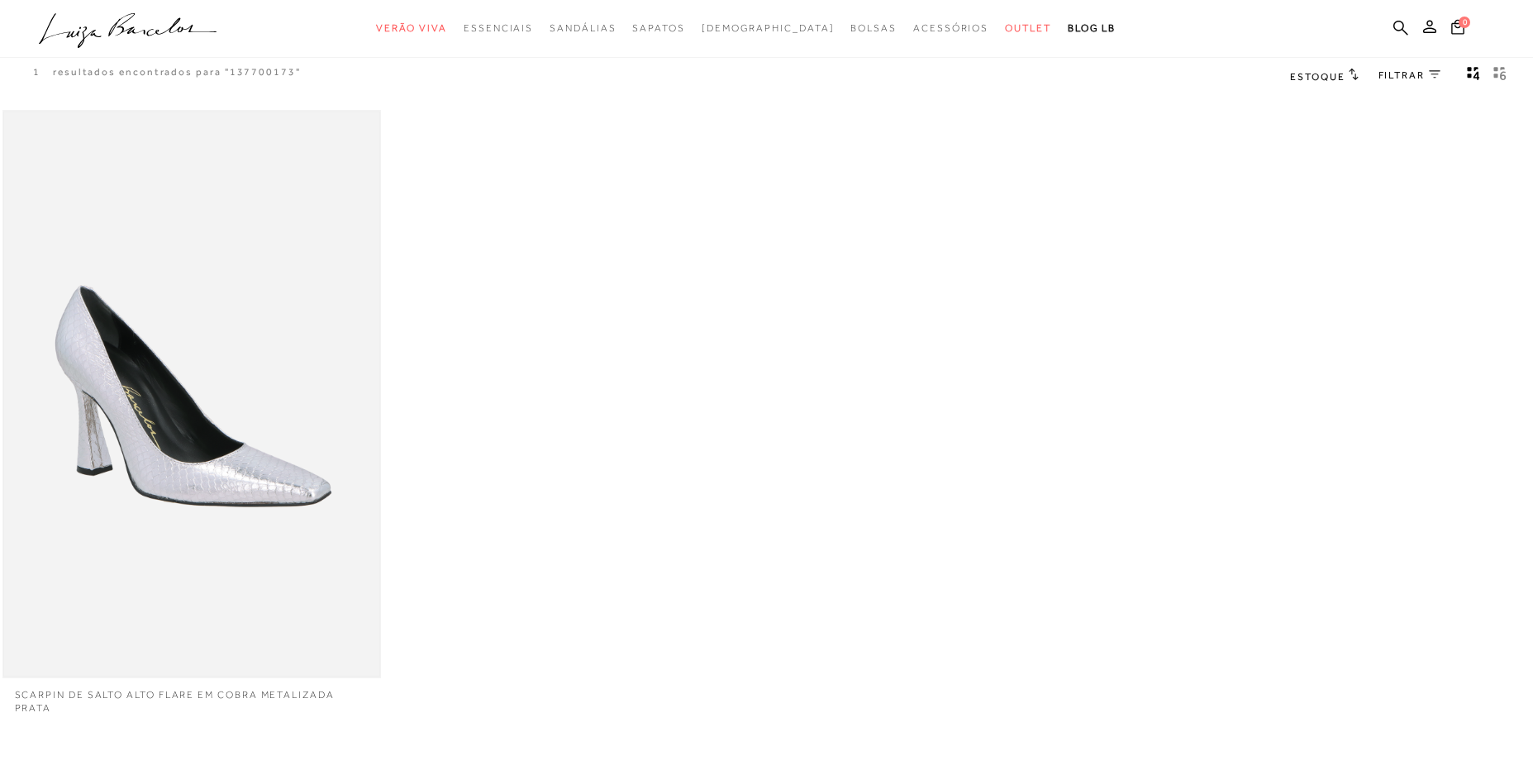
click at [229, 424] on img at bounding box center [192, 393] width 376 height 563
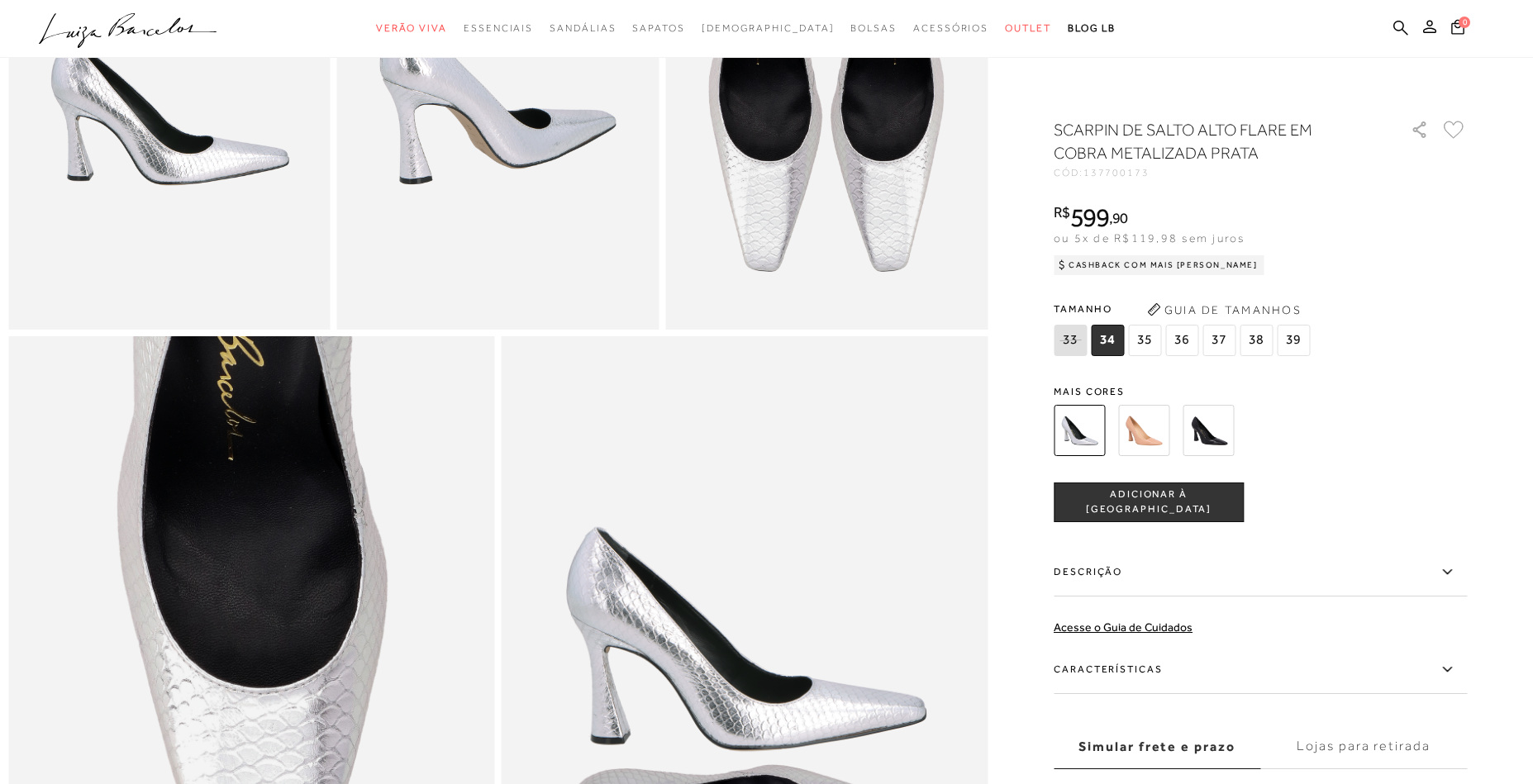
scroll to position [1026, 0]
